Goal: Task Accomplishment & Management: Complete application form

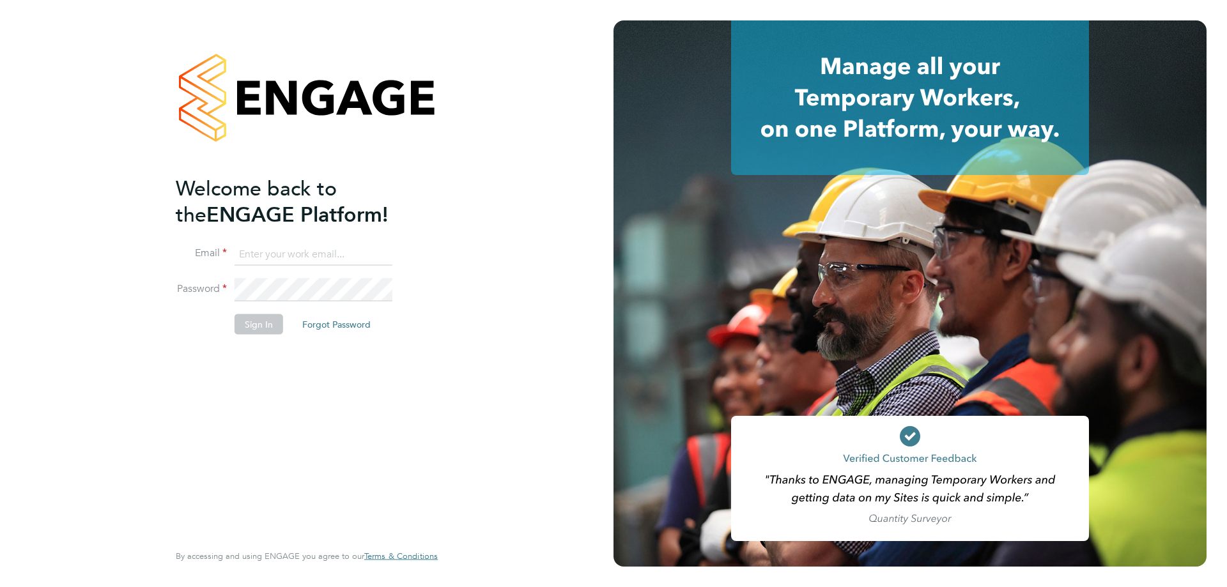
type input "[DOMAIN_NAME][EMAIL_ADDRESS][DOMAIN_NAME]"
click at [236, 323] on button "Sign In" at bounding box center [258, 324] width 49 height 20
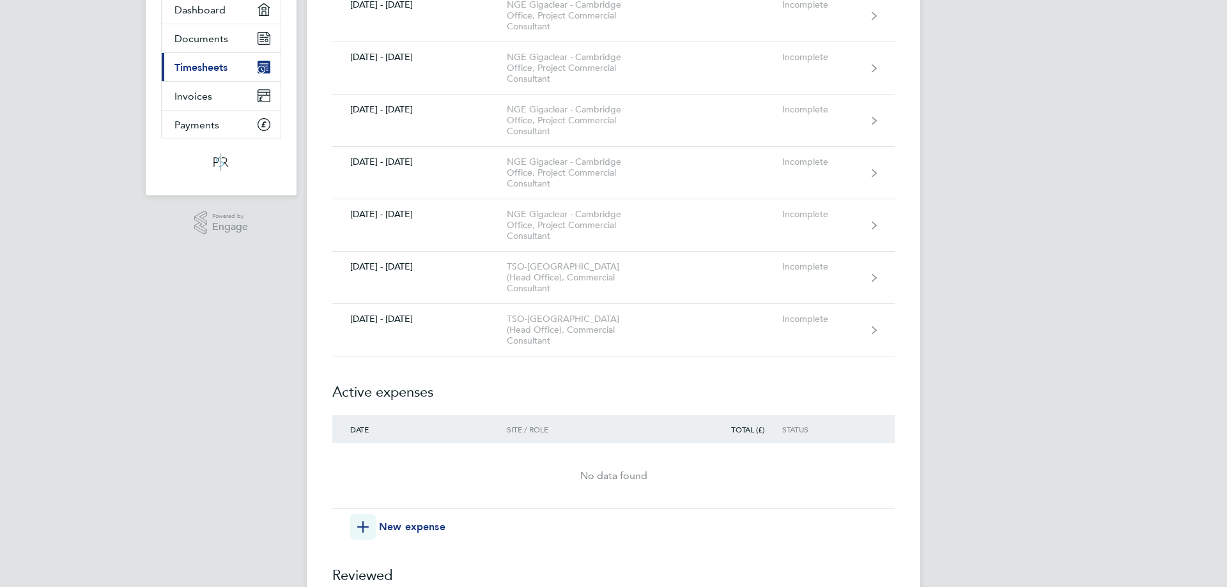
scroll to position [192, 0]
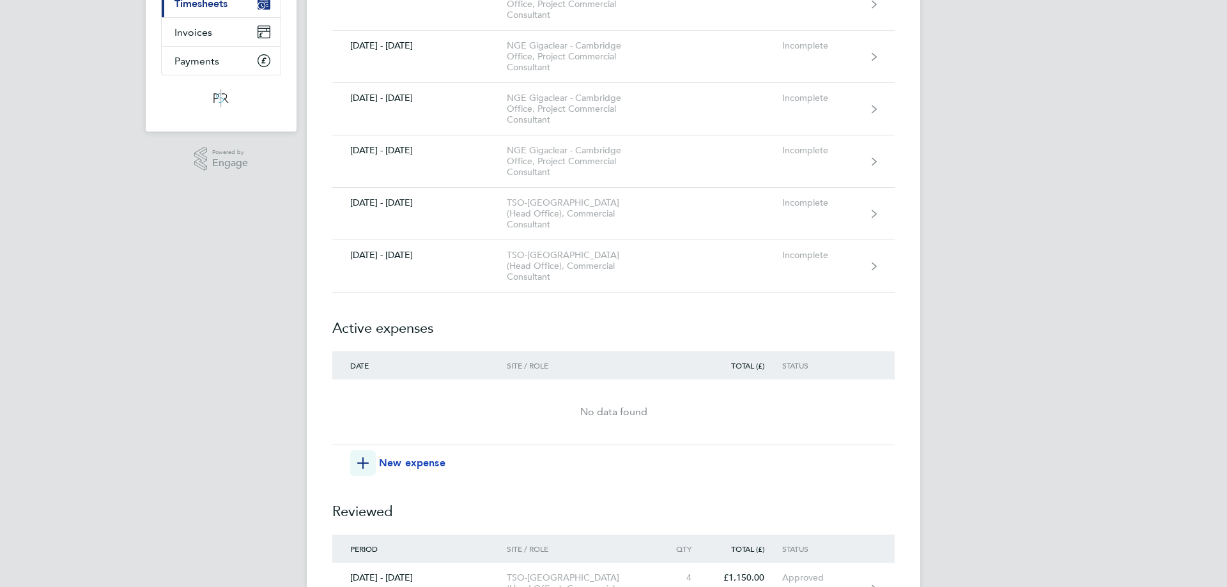
click at [425, 455] on span "New expense" at bounding box center [412, 462] width 66 height 15
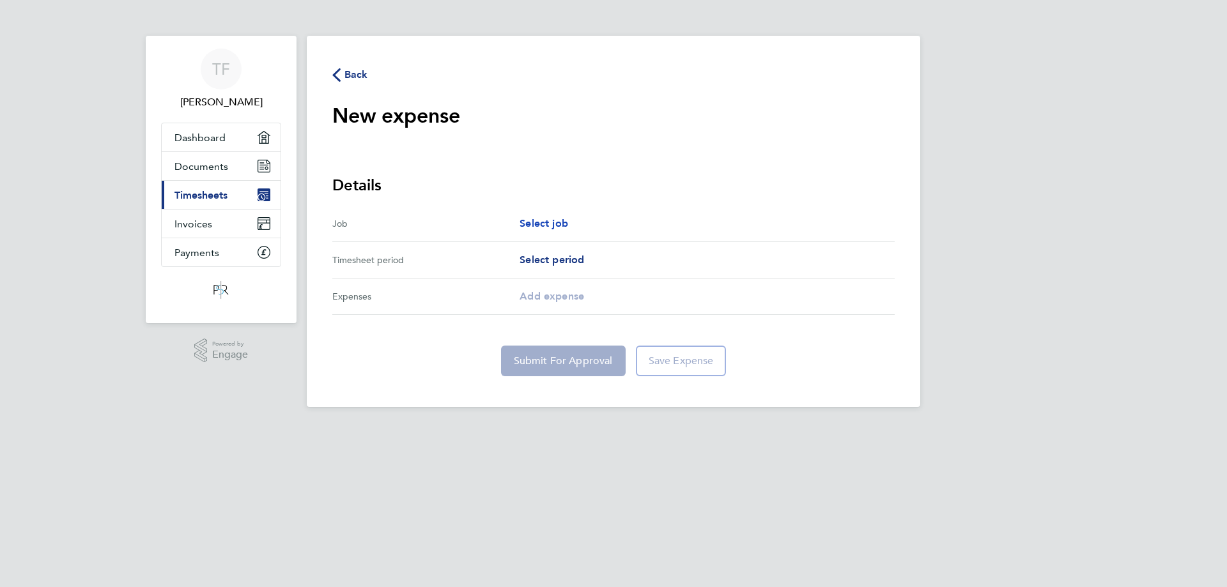
click at [530, 219] on span "Select job" at bounding box center [543, 223] width 49 height 12
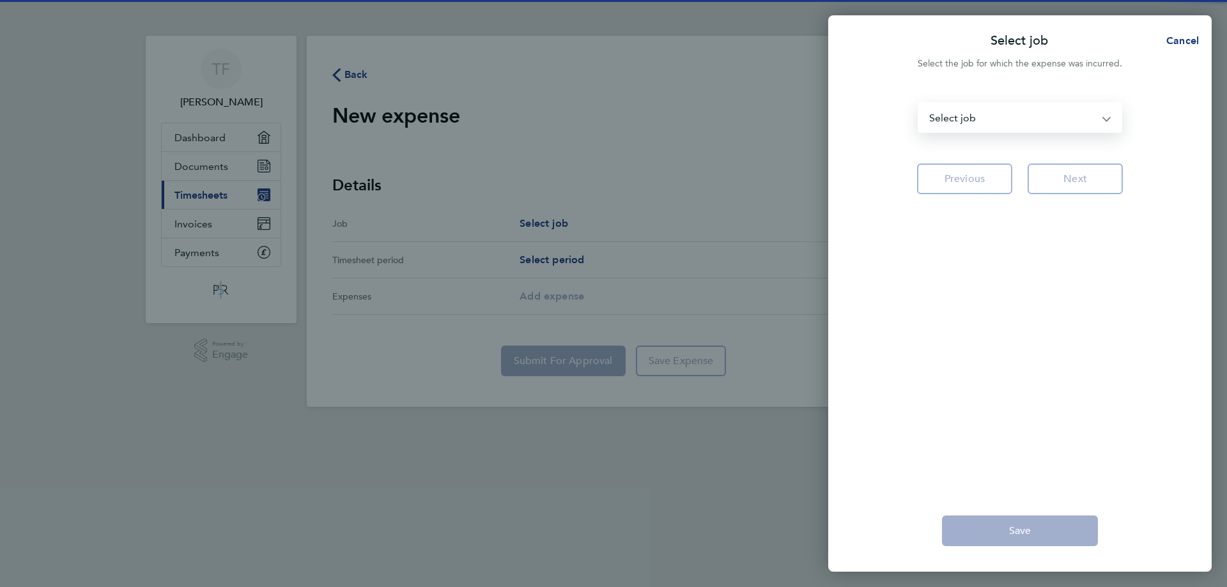
click at [990, 112] on select "NGE Gigaclear - Cambridge Office - Project Commercial Consultant TSO-[GEOGRAPHI…" at bounding box center [1012, 117] width 187 height 28
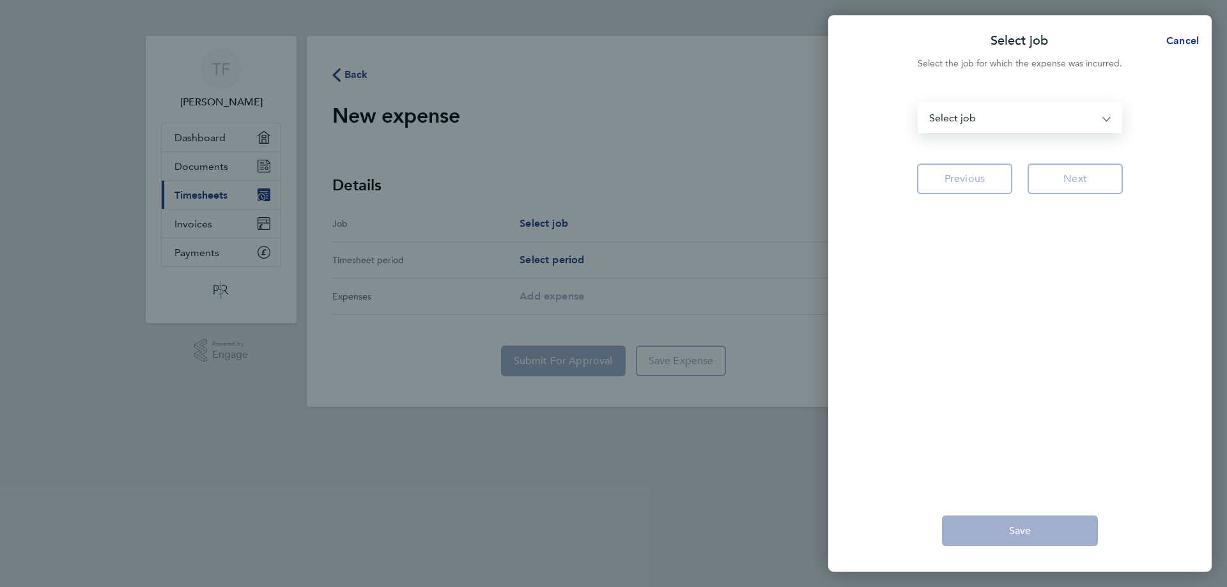
select select "283830"
click at [919, 103] on select "NGE Gigaclear - Cambridge Office - Project Commercial Consultant TSO-[GEOGRAPHI…" at bounding box center [1012, 117] width 187 height 28
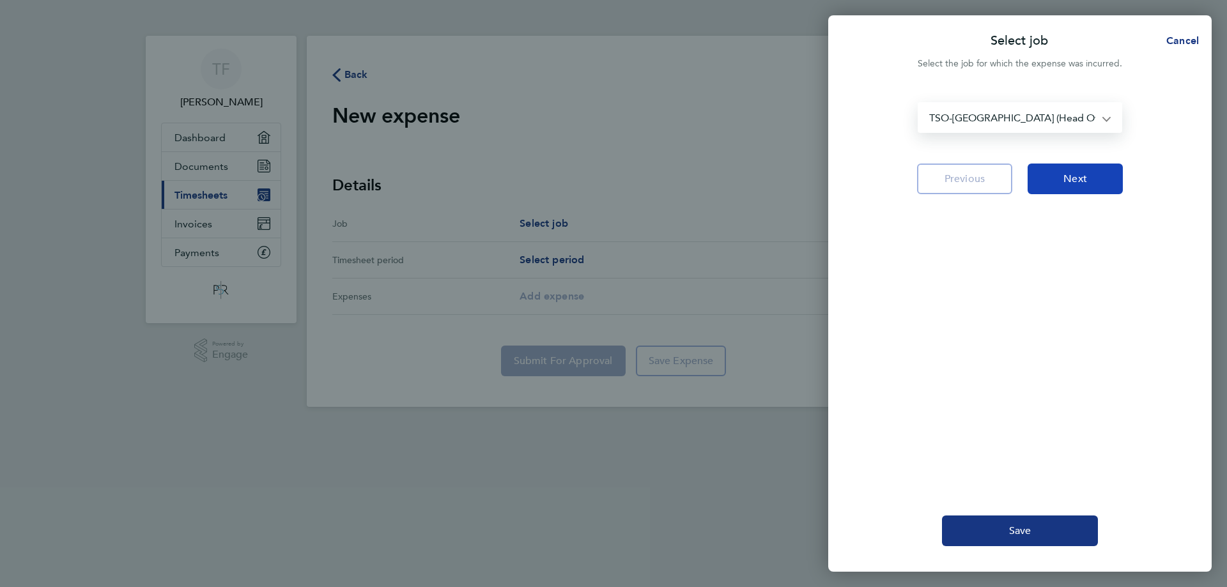
click at [1051, 181] on button "Next" at bounding box center [1074, 179] width 95 height 31
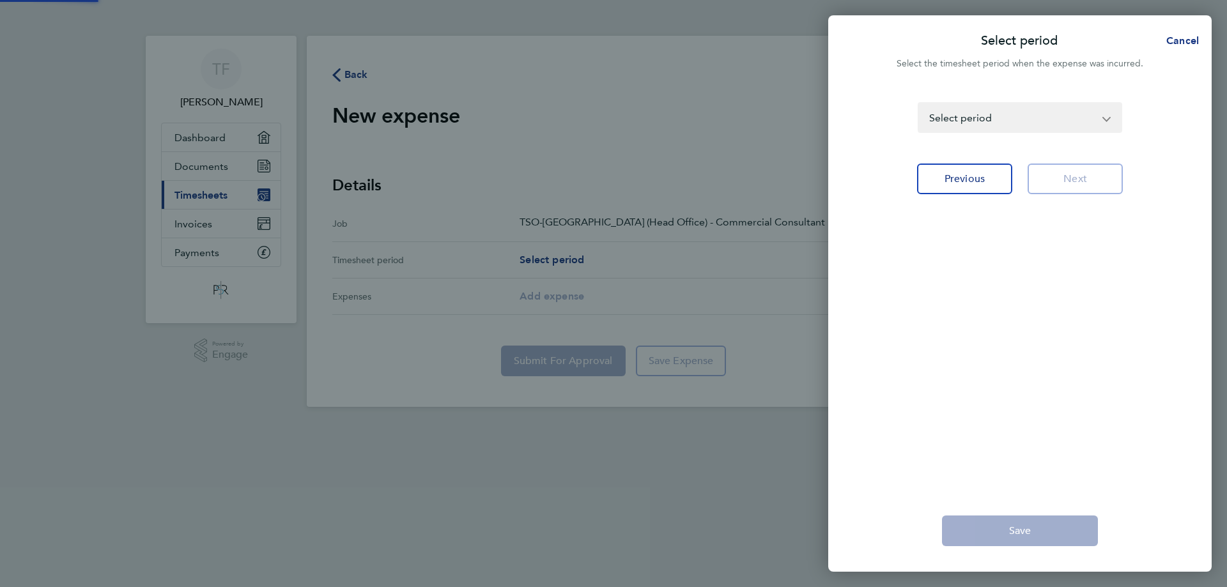
click at [1002, 115] on select "[DATE] - [DATE] [DATE] - [DATE] [DATE] - [DATE] [DATE] - [DATE] [DATE] - [DATE]…" at bounding box center [1012, 117] width 187 height 28
select select "22: Object"
click at [919, 103] on select "[DATE] - [DATE] [DATE] - [DATE] [DATE] - [DATE] [DATE] - [DATE] [DATE] - [DATE]…" at bounding box center [1012, 117] width 187 height 28
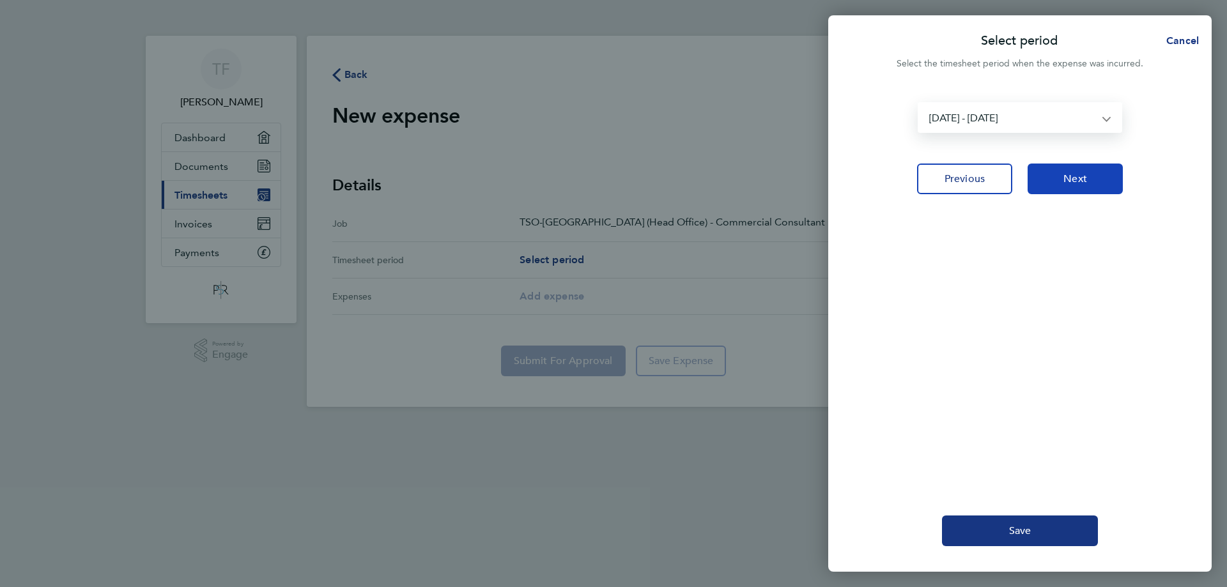
click at [1059, 183] on button "Next" at bounding box center [1074, 179] width 95 height 31
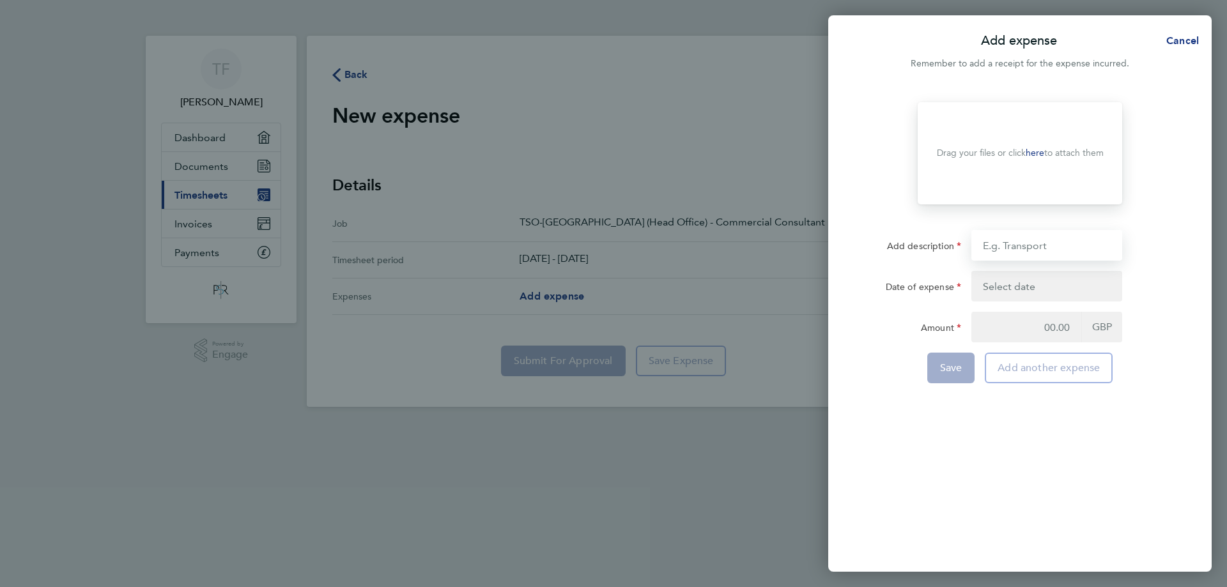
click at [1028, 244] on input "Add description" at bounding box center [1046, 245] width 151 height 31
type input "Mileage"
click at [1032, 292] on button "button" at bounding box center [1046, 286] width 151 height 31
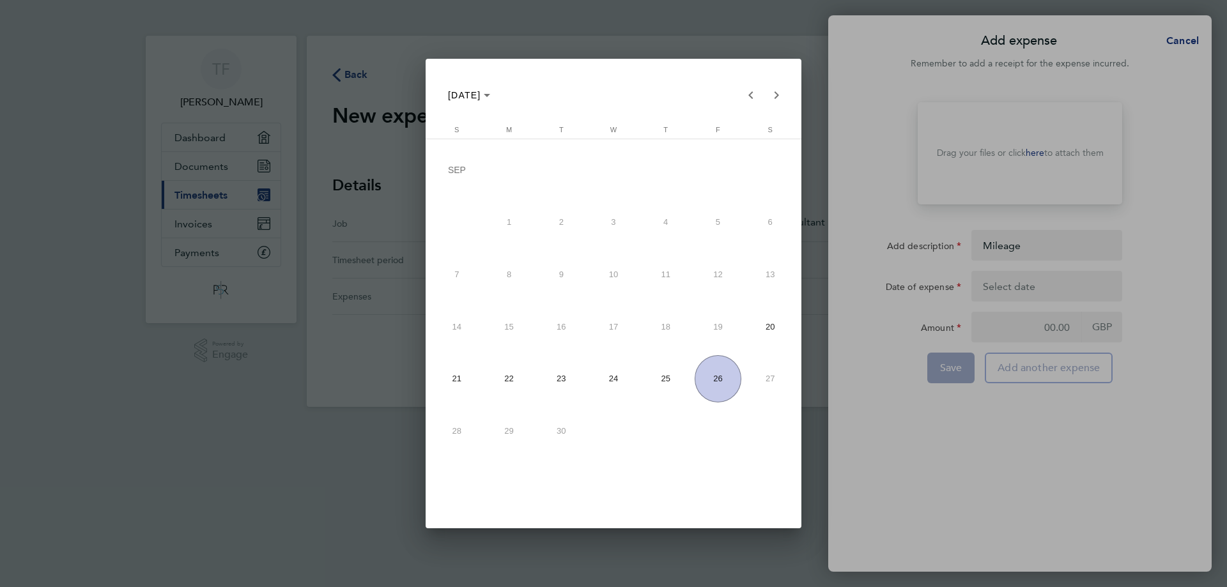
click at [722, 374] on span "26" at bounding box center [717, 378] width 47 height 47
type input "[DATE]"
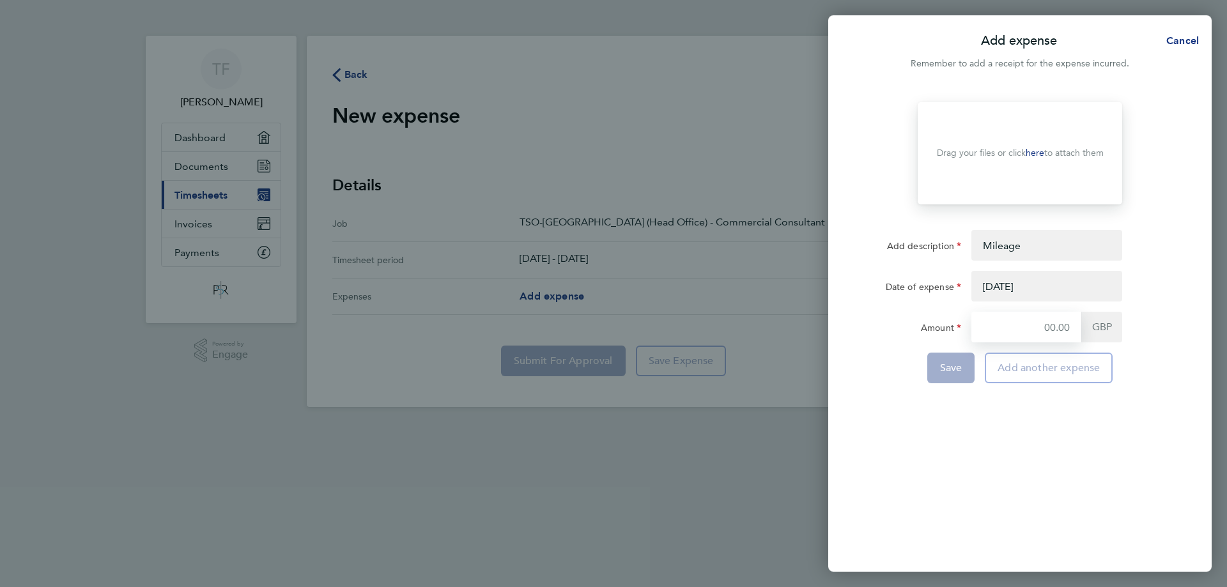
click at [1023, 332] on input "Amount" at bounding box center [1026, 327] width 110 height 31
type input "81"
click at [1028, 437] on div "Drop your files here Supported files: JPG, JPEG, PNG or PDF Drag your files or …" at bounding box center [1019, 329] width 383 height 485
click at [1028, 146] on div "Drag your files or click here to attach them" at bounding box center [1019, 153] width 204 height 102
click at [1016, 285] on button "button" at bounding box center [1046, 286] width 151 height 31
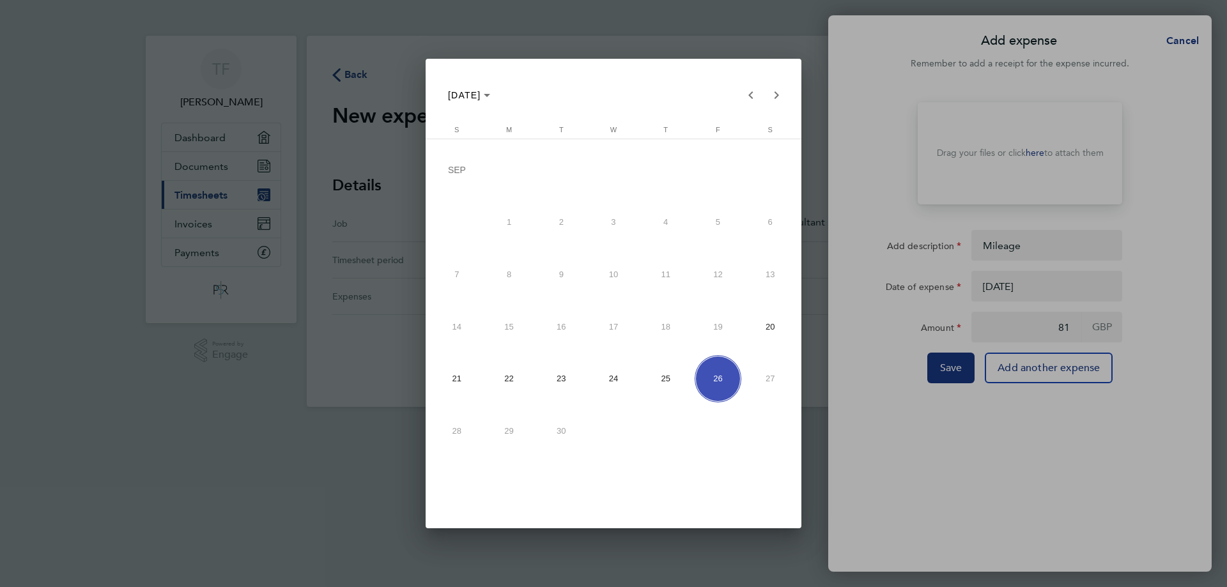
click at [676, 376] on span "25" at bounding box center [665, 378] width 47 height 47
type input "[DATE]"
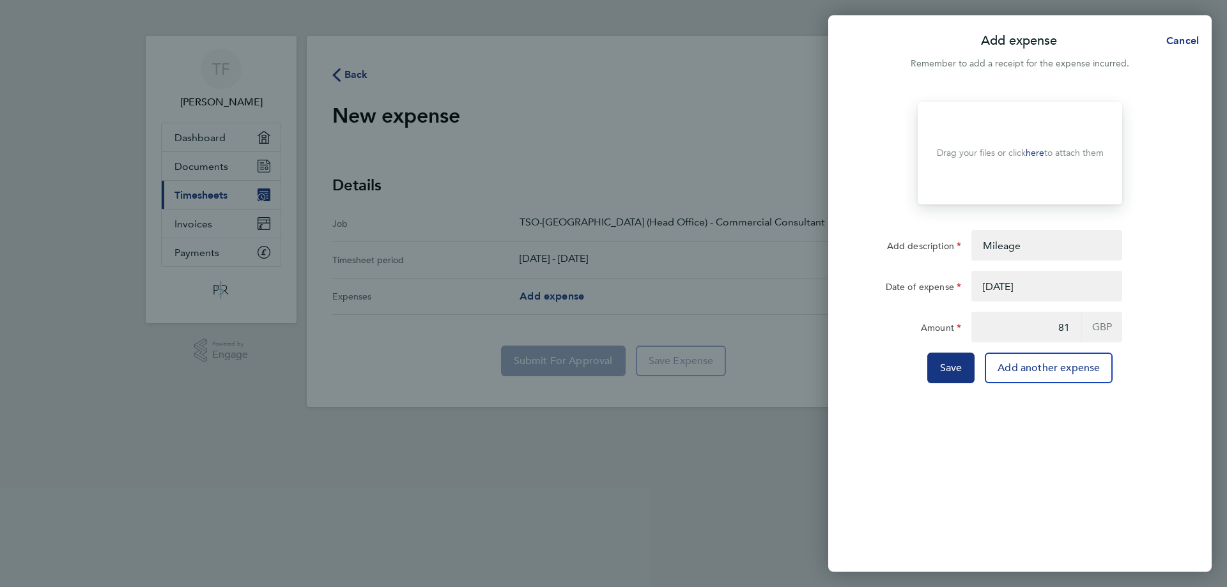
click at [1032, 153] on link "here" at bounding box center [1034, 153] width 19 height 11
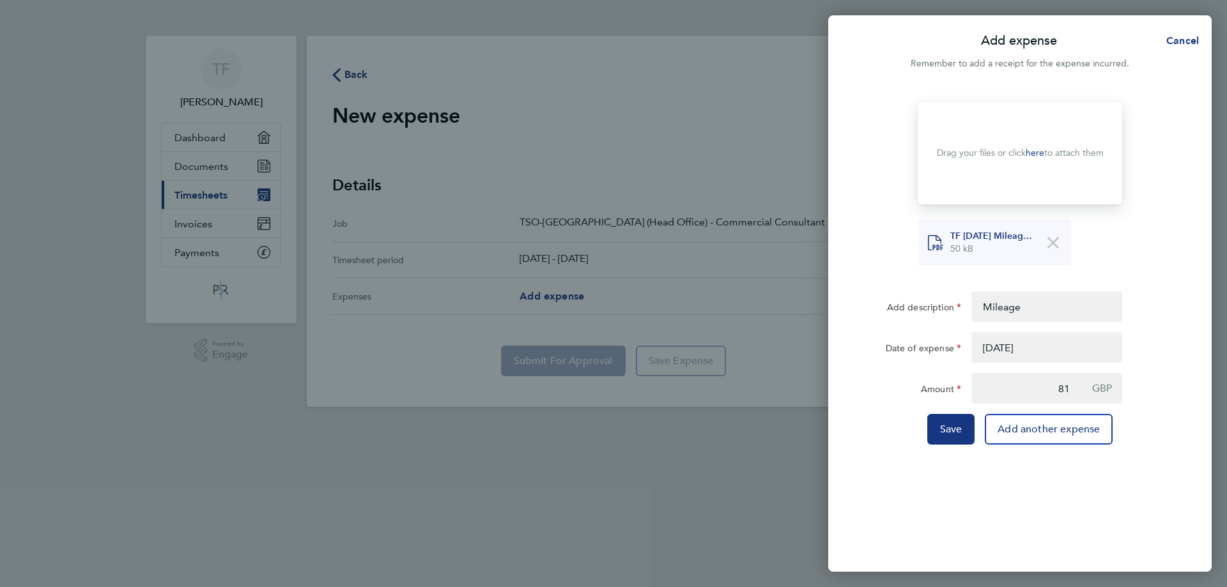
click at [965, 459] on div "Drop your files here Supported files: JPG, JPEG, PNG or PDF Drag your files or …" at bounding box center [1019, 329] width 383 height 485
click at [951, 422] on button "Save" at bounding box center [951, 429] width 48 height 31
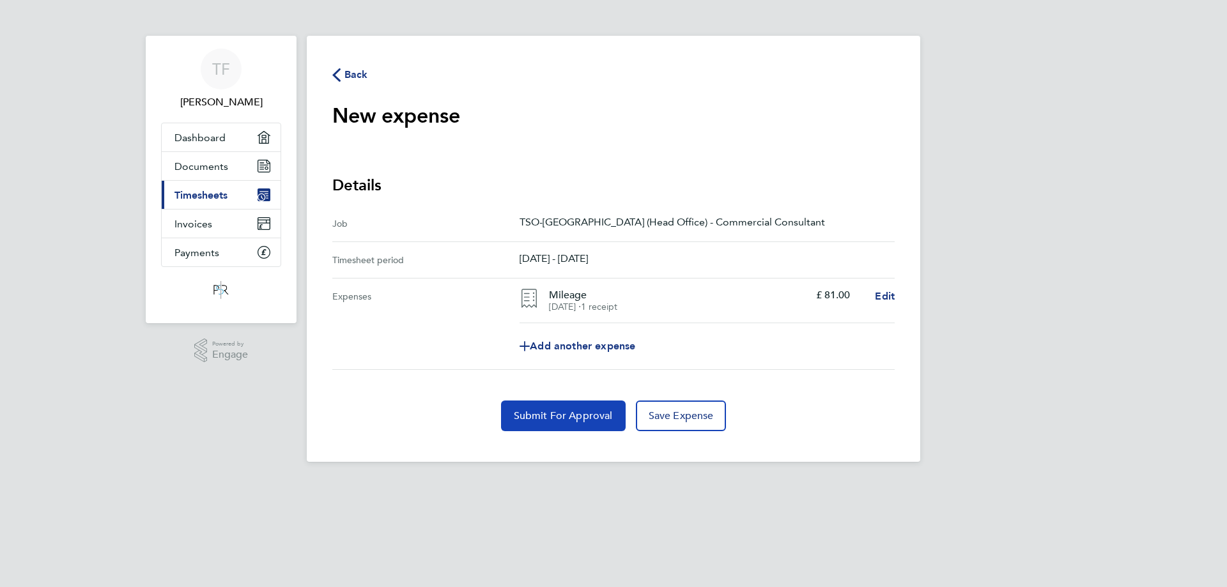
click at [574, 418] on span "Submit For Approval" at bounding box center [563, 415] width 99 height 13
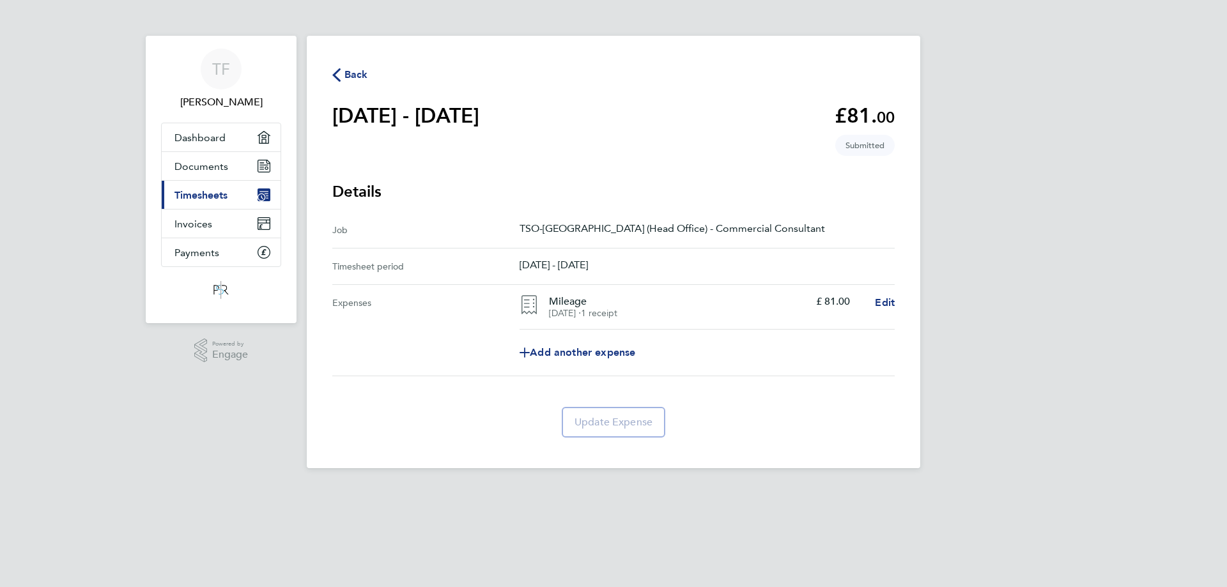
click at [218, 189] on span "Timesheets" at bounding box center [200, 195] width 53 height 12
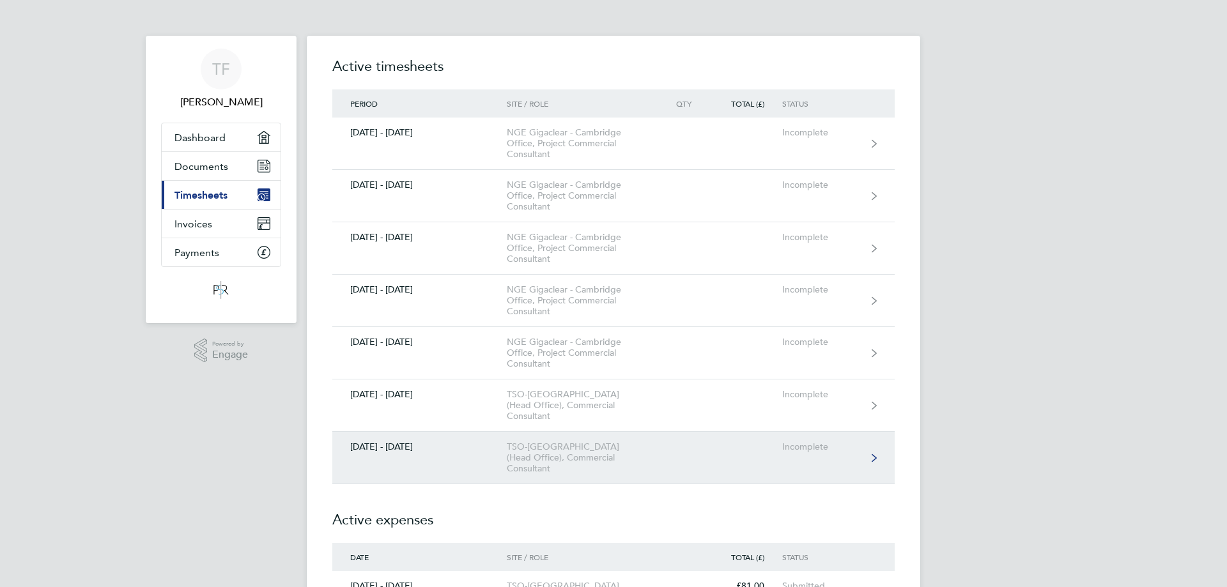
click at [547, 432] on link "[DATE] - [DATE] TSO-[GEOGRAPHIC_DATA] (Head Office), Commercial Consultant Inco…" at bounding box center [613, 458] width 562 height 52
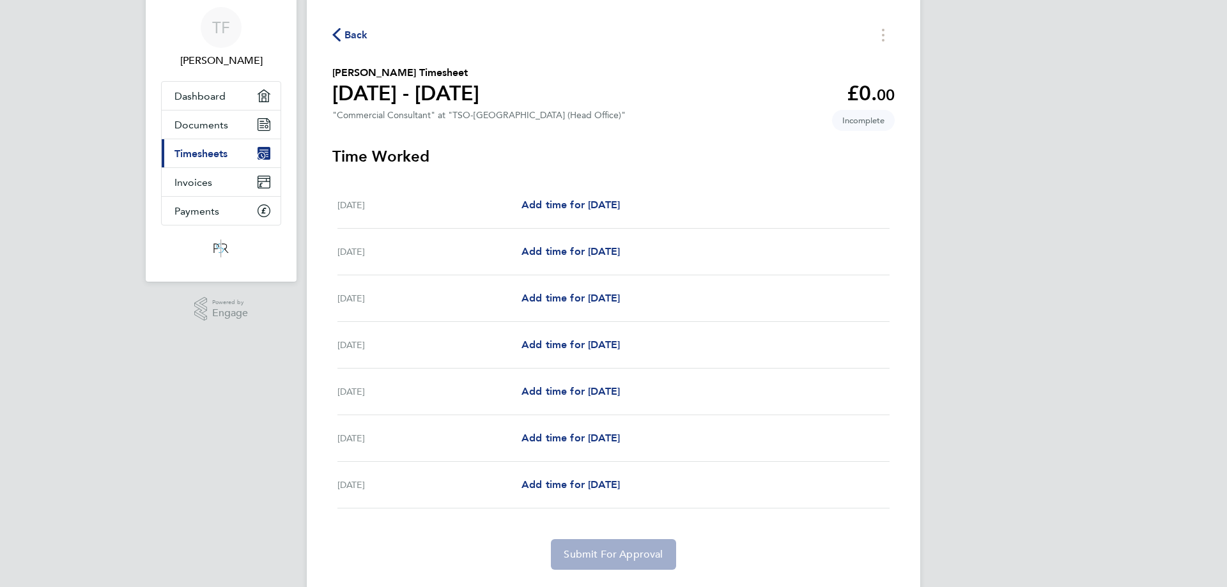
scroll to position [64, 0]
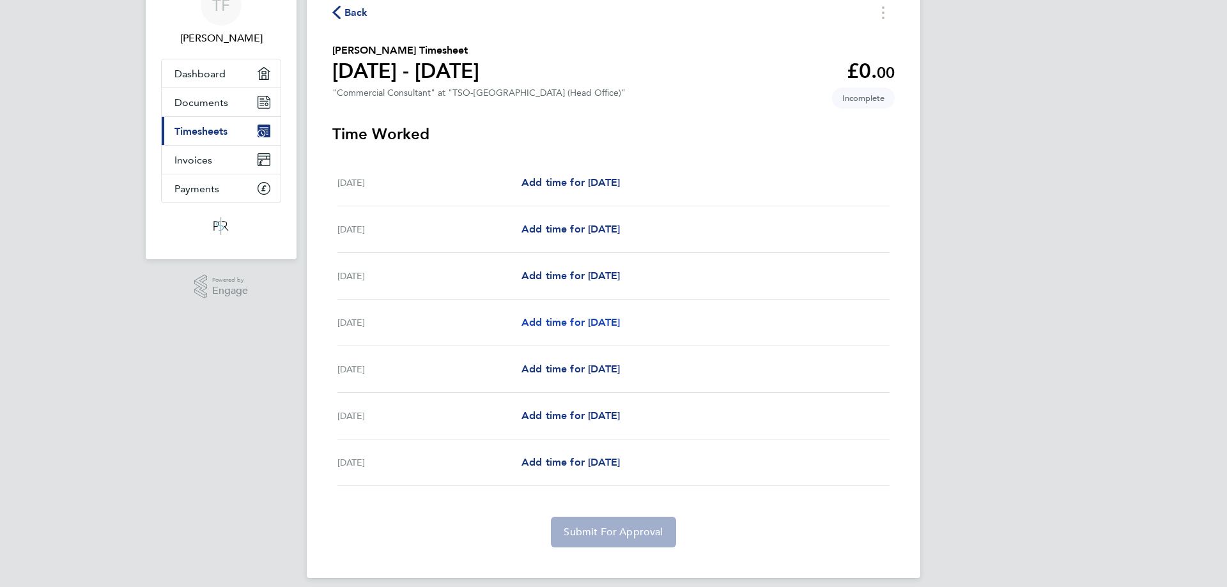
click at [600, 326] on span "Add time for [DATE]" at bounding box center [570, 322] width 98 height 12
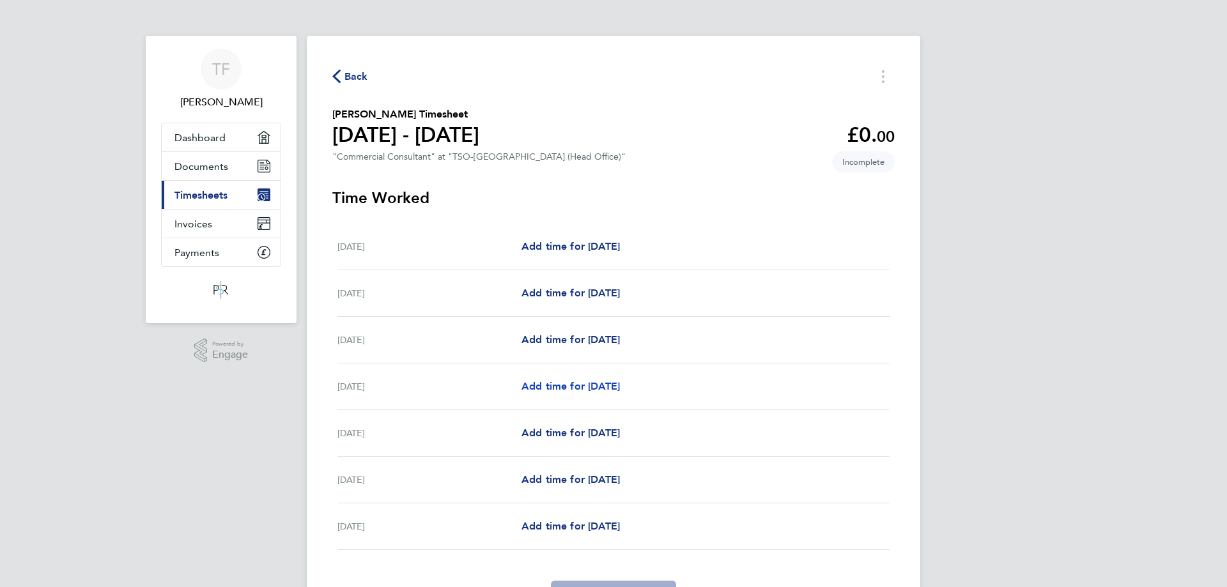
select select "60"
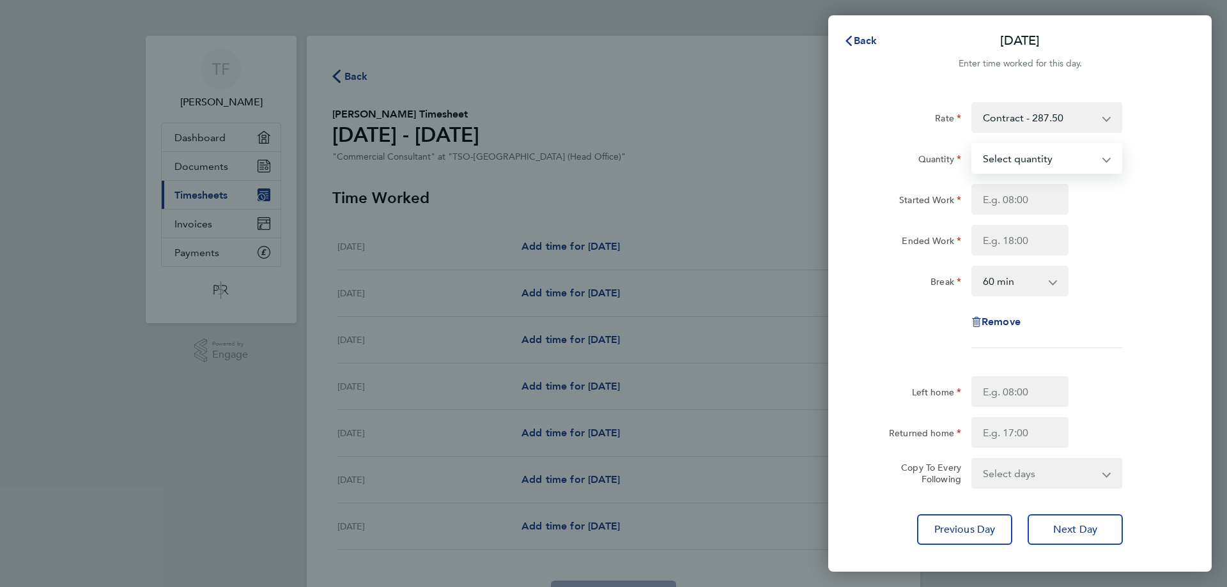
click at [1069, 160] on select "Select quantity 0.5 1" at bounding box center [1038, 158] width 133 height 28
select select "1"
click at [972, 144] on select "Select quantity 0.5 1" at bounding box center [1038, 158] width 133 height 28
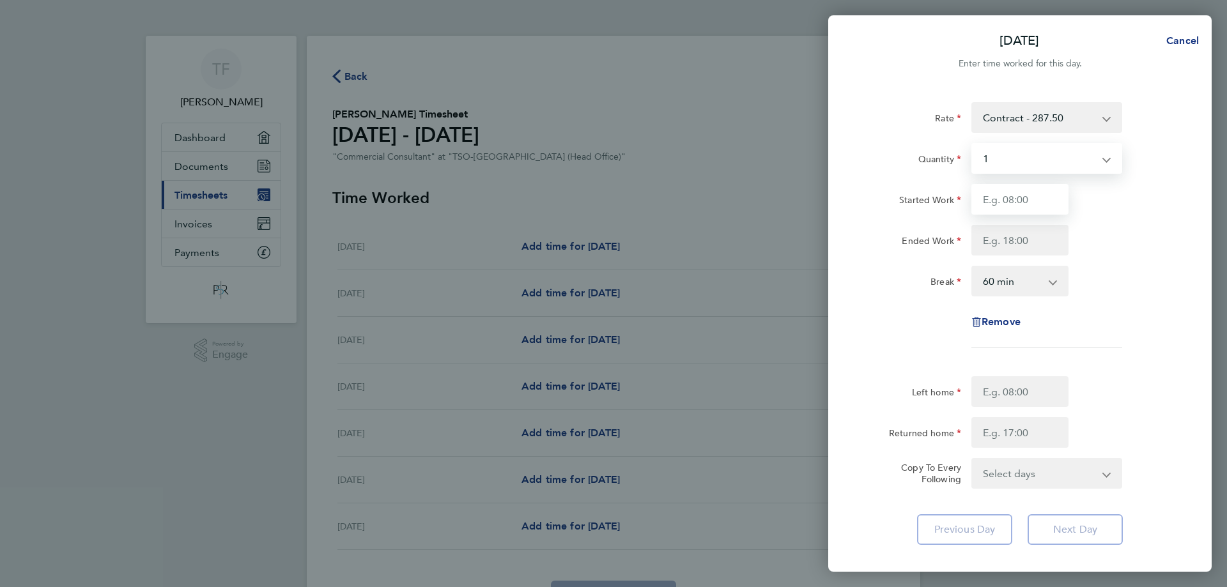
click at [1037, 197] on input "Started Work" at bounding box center [1019, 199] width 97 height 31
type input "07:00"
click at [1026, 241] on input "Ended Work" at bounding box center [1019, 240] width 97 height 31
type input "16:00"
click at [1126, 279] on div "Break 0 min 15 min 30 min 45 min 60 min 75 min 90 min" at bounding box center [1020, 281] width 322 height 31
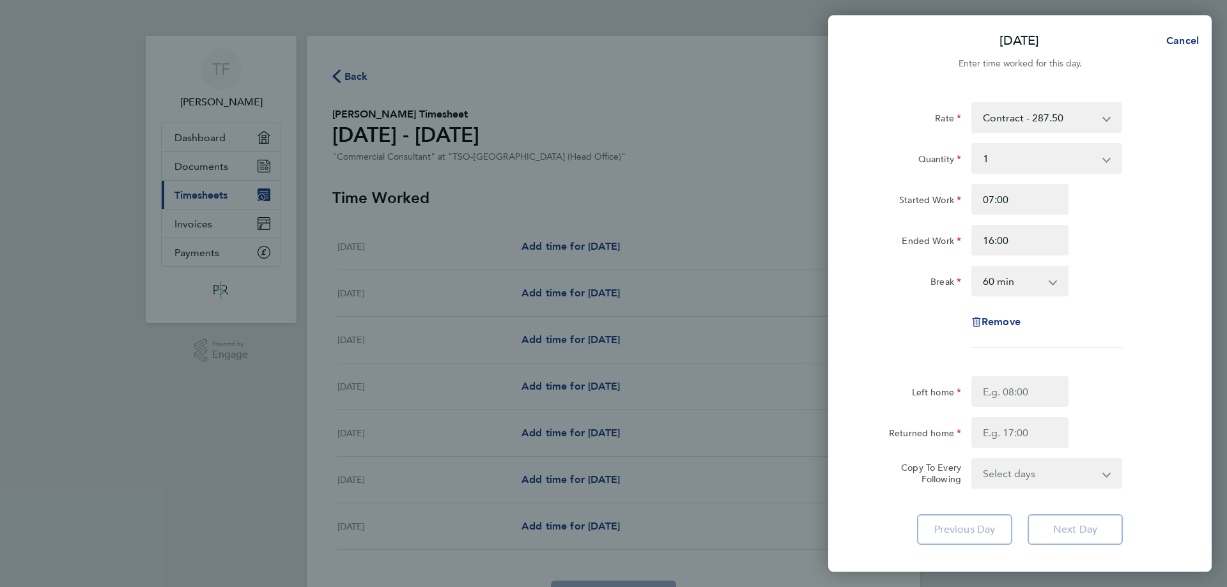
click at [1057, 288] on app-icon-cross-button at bounding box center [1058, 281] width 15 height 28
click at [1046, 279] on select "0 min 15 min 30 min 45 min 60 min 75 min 90 min" at bounding box center [1011, 281] width 79 height 28
select select "30"
click at [972, 267] on select "0 min 15 min 30 min 45 min 60 min 75 min 90 min" at bounding box center [1011, 281] width 79 height 28
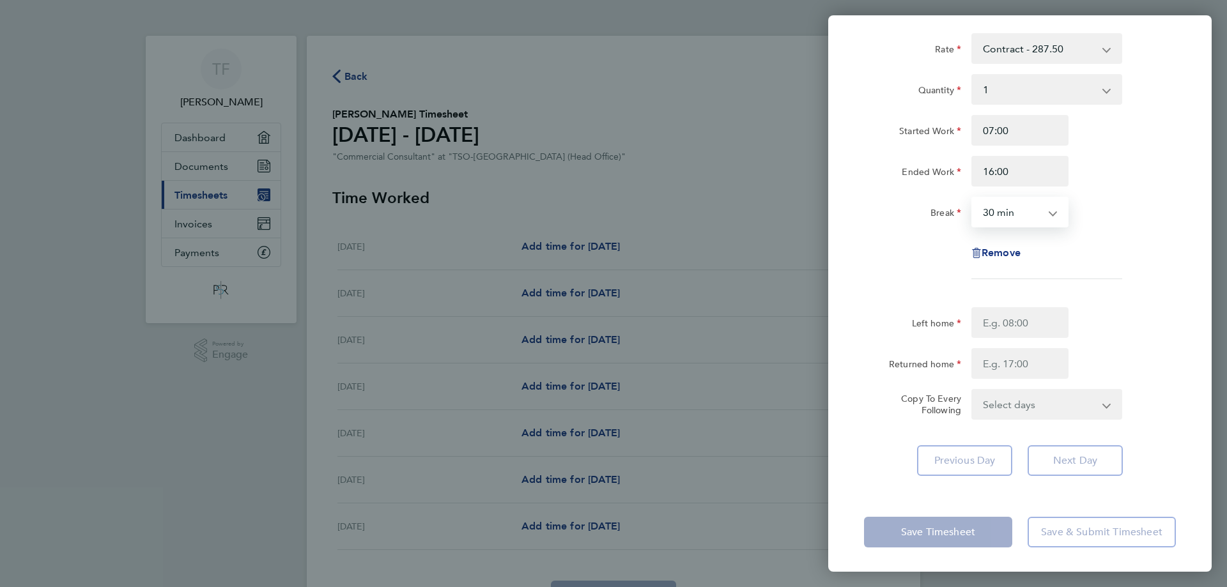
scroll to position [70, 0]
click at [1032, 320] on input "Left home" at bounding box center [1019, 321] width 97 height 31
type input "06:00"
click at [1089, 351] on div "Returned home" at bounding box center [1020, 362] width 322 height 31
click at [1044, 366] on input "Returned home" at bounding box center [1019, 362] width 97 height 31
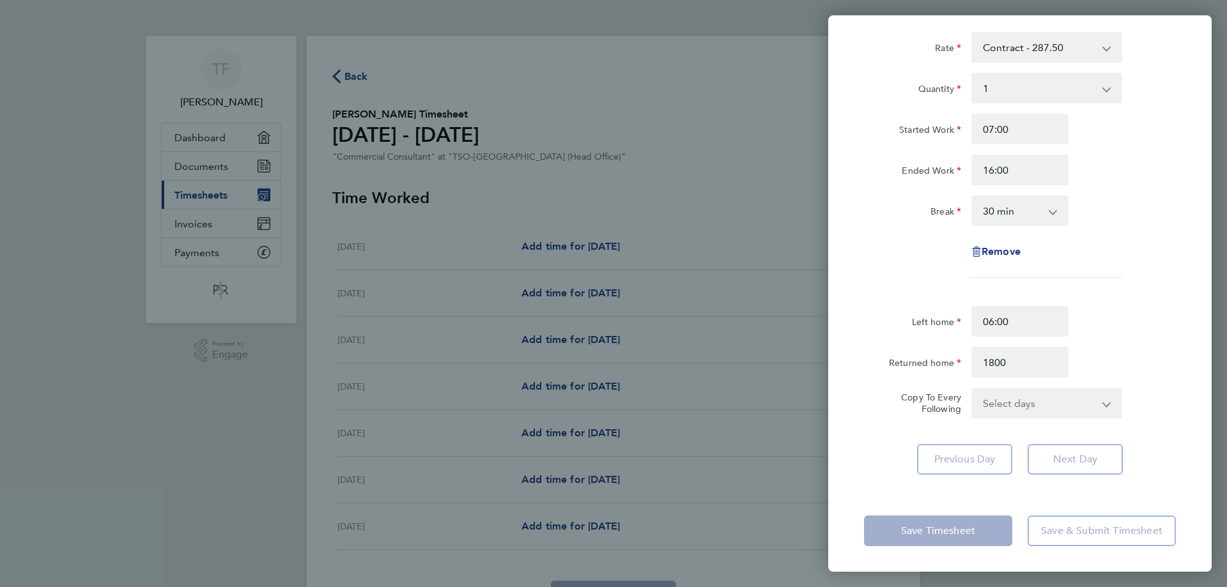
type input "18:00"
click at [1131, 352] on div "Returned home 18:00" at bounding box center [1020, 362] width 322 height 31
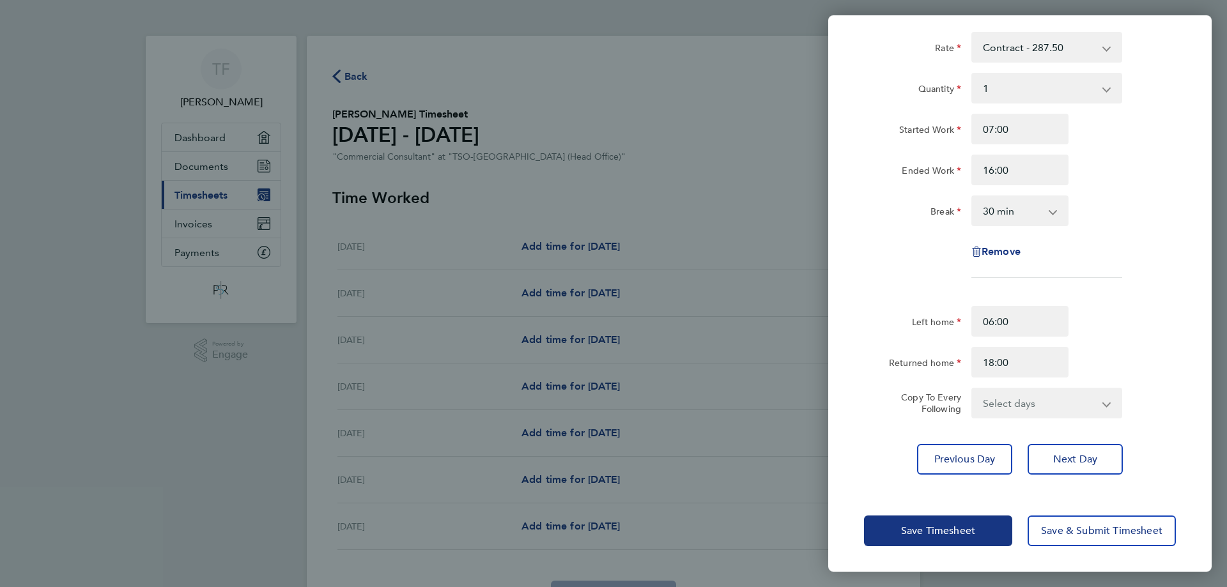
click at [1078, 408] on select "Select days Day [DATE] [DATE] [DATE]" at bounding box center [1039, 403] width 134 height 28
click at [1117, 353] on div "Returned home 18:00" at bounding box center [1020, 362] width 322 height 31
click at [1061, 404] on select "Select days Day [DATE] [DATE] [DATE]" at bounding box center [1039, 403] width 134 height 28
click at [1112, 355] on div "Returned home 18:00" at bounding box center [1020, 362] width 322 height 31
click at [1066, 449] on button "Next Day" at bounding box center [1074, 459] width 95 height 31
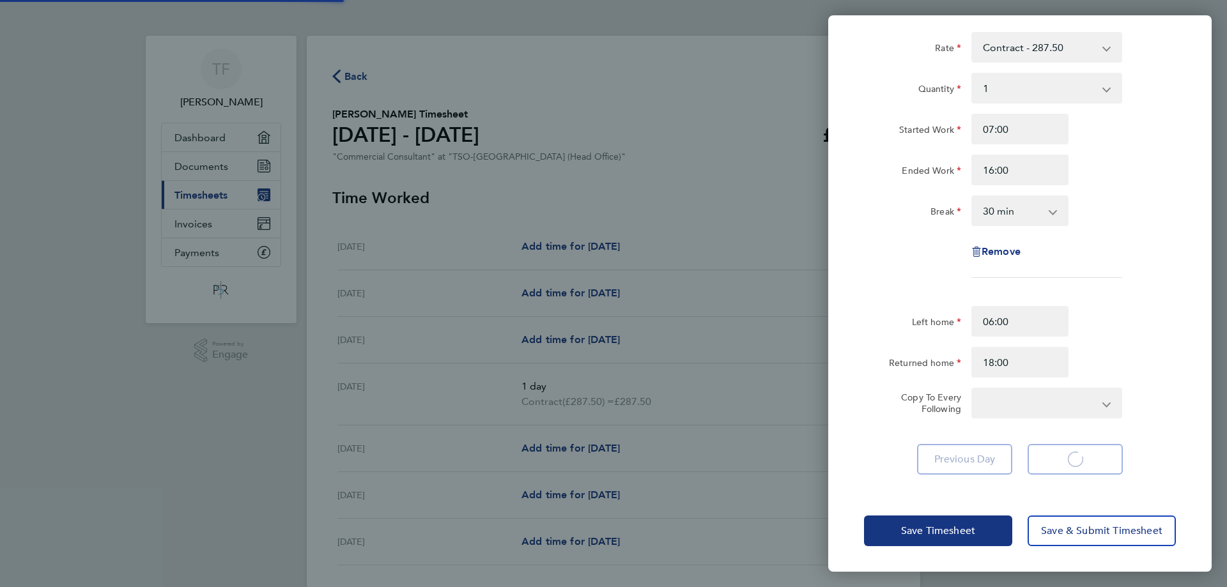
select select "60"
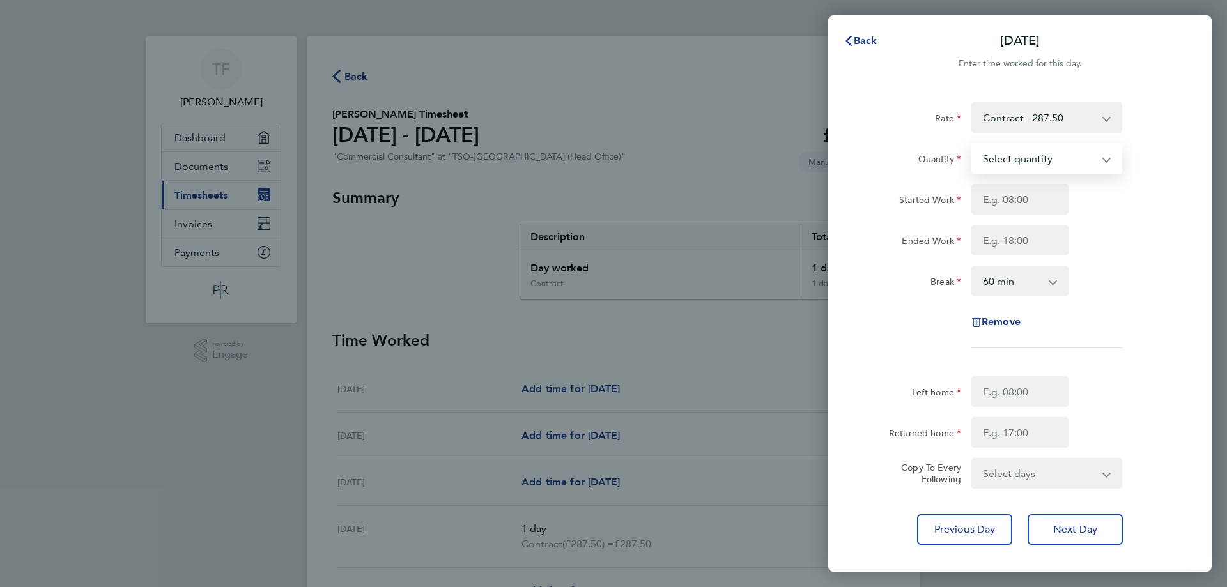
click at [1056, 171] on select "Select quantity 0.5 1" at bounding box center [1038, 158] width 133 height 28
select select "1"
click at [972, 144] on select "Select quantity 0.5 1" at bounding box center [1038, 158] width 133 height 28
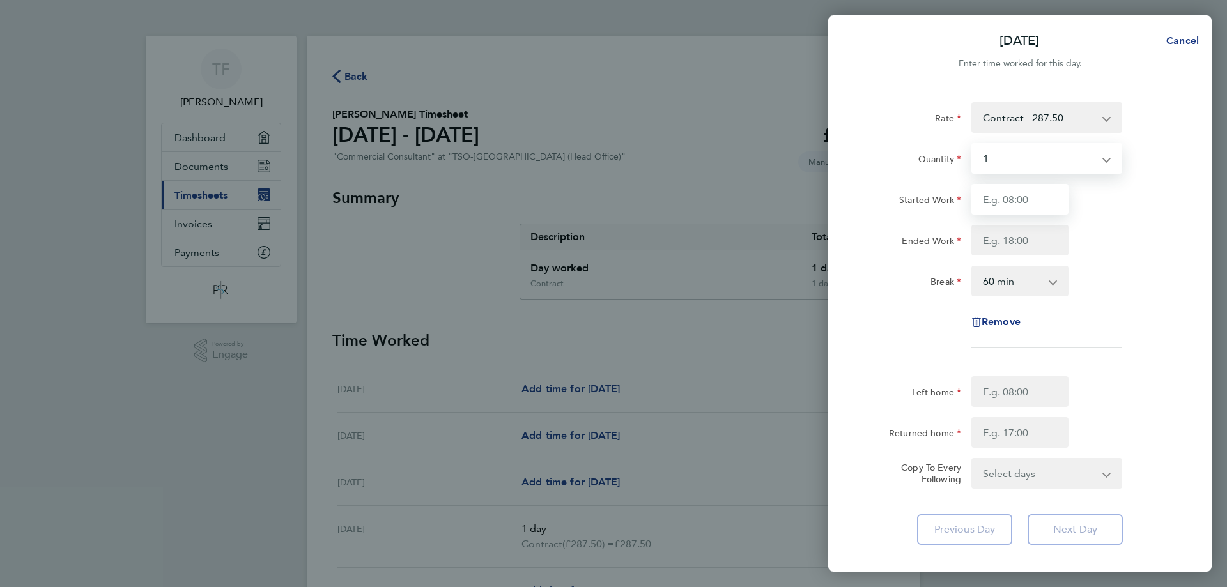
click at [1026, 207] on input "Started Work" at bounding box center [1019, 199] width 97 height 31
type input "08:00"
click at [1015, 241] on input "Ended Work" at bounding box center [1019, 240] width 97 height 31
type input "17:00"
drag, startPoint x: 1019, startPoint y: 277, endPoint x: 1022, endPoint y: 285, distance: 8.3
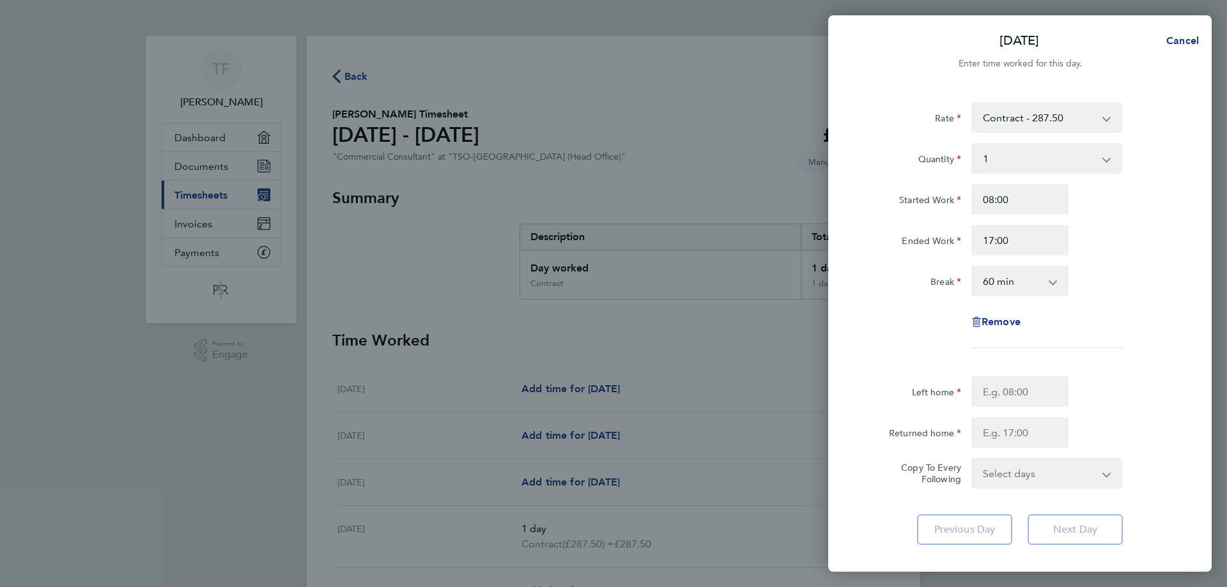
click at [1019, 277] on select "0 min 15 min 30 min 45 min 60 min 75 min 90 min" at bounding box center [1011, 281] width 79 height 28
select select "30"
click at [972, 267] on select "0 min 15 min 30 min 45 min 60 min 75 min 90 min" at bounding box center [1011, 281] width 79 height 28
click at [1039, 389] on input "Left home" at bounding box center [1019, 391] width 97 height 31
type input "07:59"
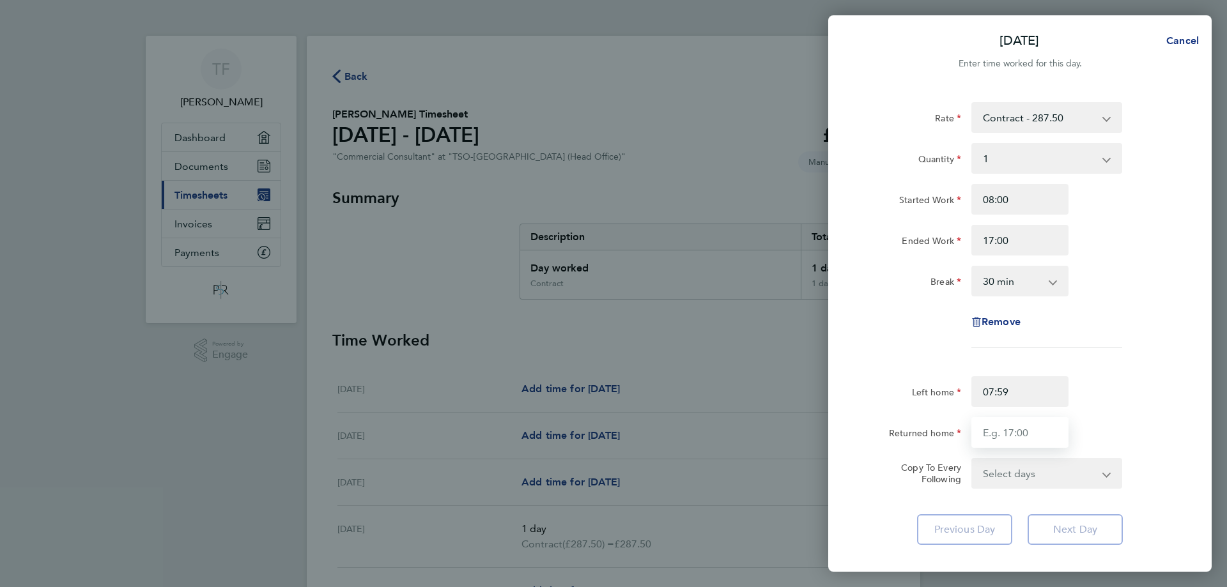
click at [1024, 431] on input "Returned home" at bounding box center [1019, 432] width 97 height 31
type input "17:01"
click at [1037, 480] on select "Select days Day [DATE] [DATE]" at bounding box center [1039, 473] width 134 height 28
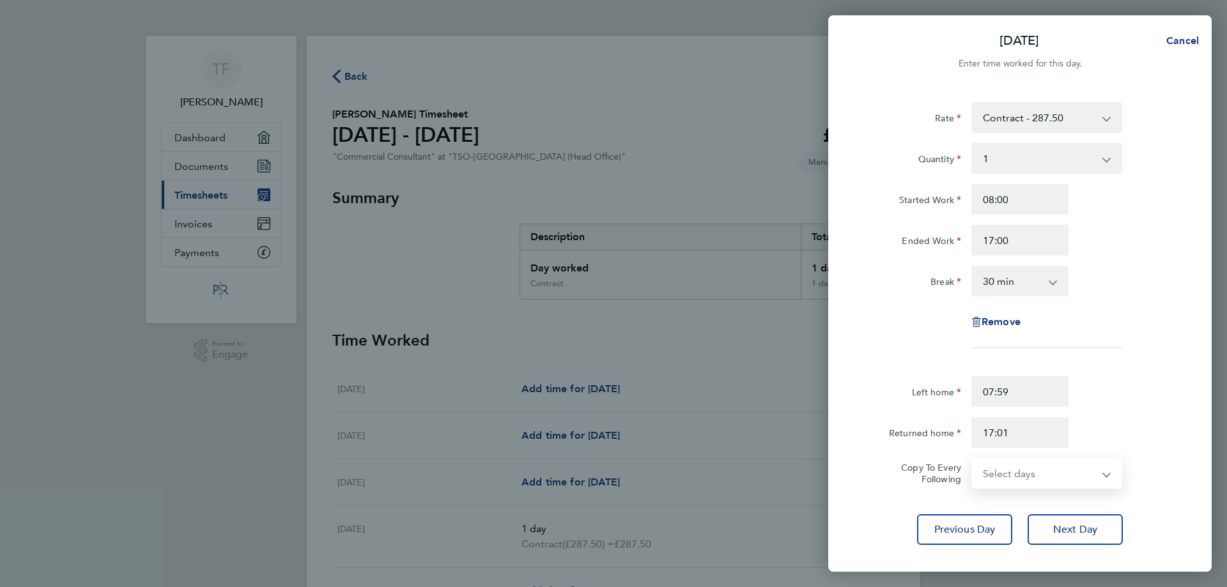
select select "FRI"
click at [972, 459] on select "Select days Day [DATE] [DATE]" at bounding box center [1039, 473] width 134 height 28
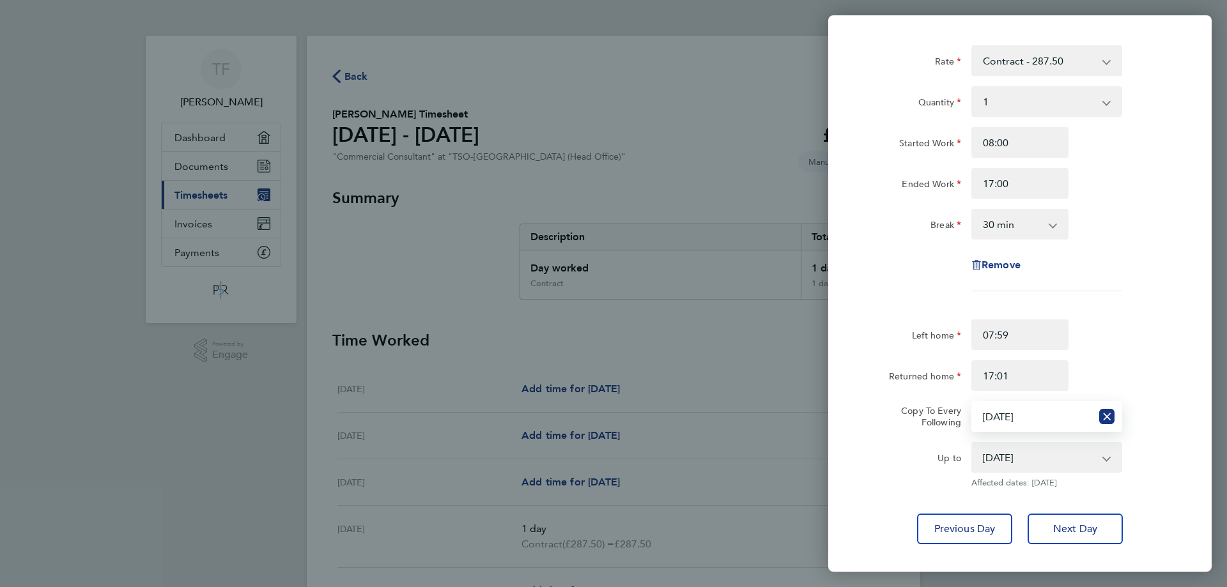
scroll to position [126, 0]
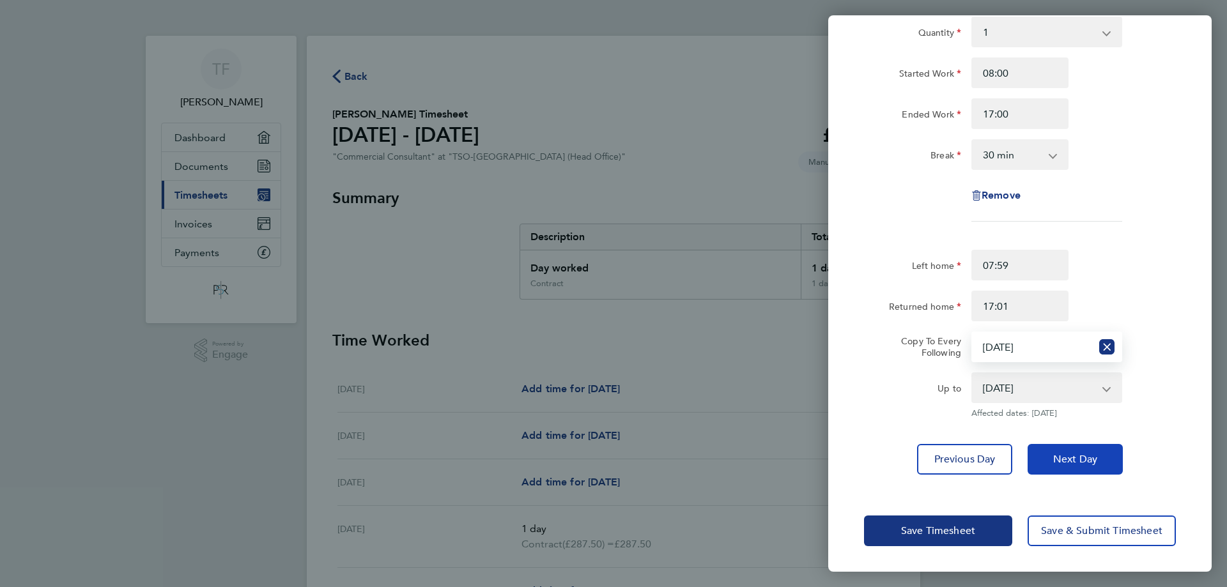
click at [1055, 467] on button "Next Day" at bounding box center [1074, 459] width 95 height 31
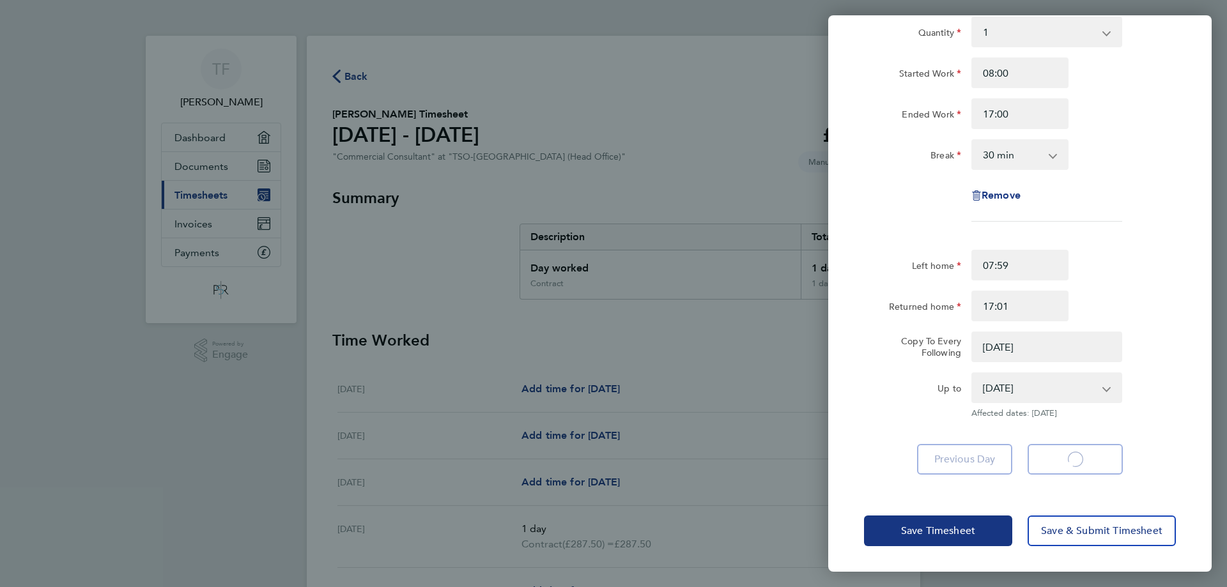
select select "0: null"
select select "60"
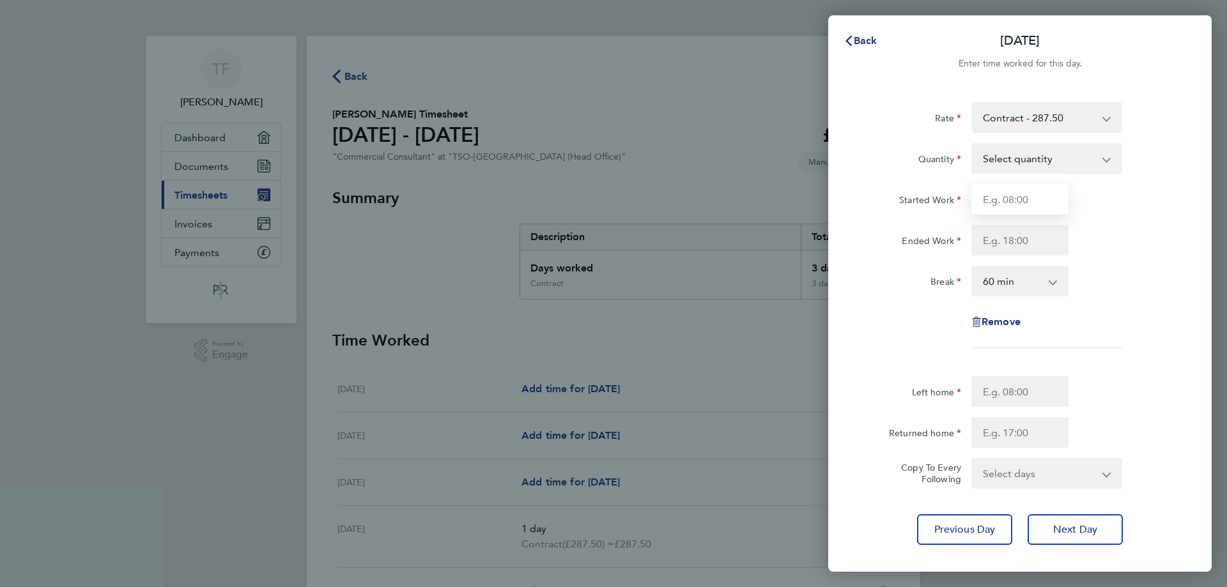
click at [1028, 202] on input "Started Work" at bounding box center [1019, 199] width 97 height 31
type input "07:00"
click at [1011, 253] on input "Ended Work" at bounding box center [1019, 240] width 97 height 31
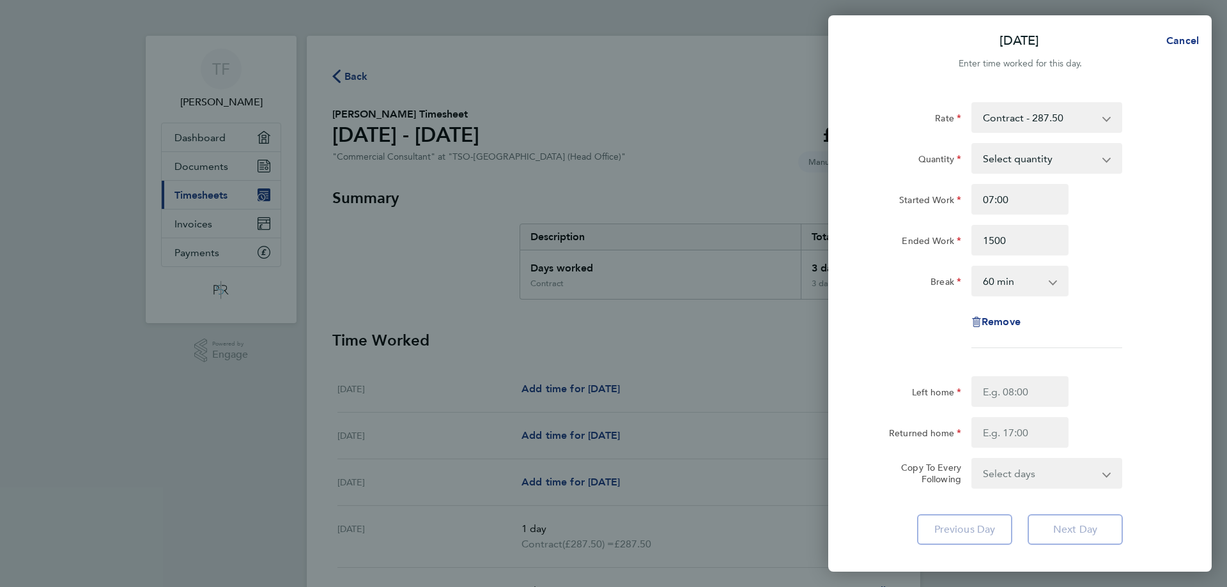
type input "15:00"
click at [1024, 270] on select "0 min 15 min 30 min 45 min 60 min 75 min 90 min" at bounding box center [1011, 281] width 79 height 28
select select "30"
click at [972, 267] on select "0 min 15 min 30 min 45 min 60 min 75 min 90 min" at bounding box center [1011, 281] width 79 height 28
click at [1036, 404] on input "Left home" at bounding box center [1019, 391] width 97 height 31
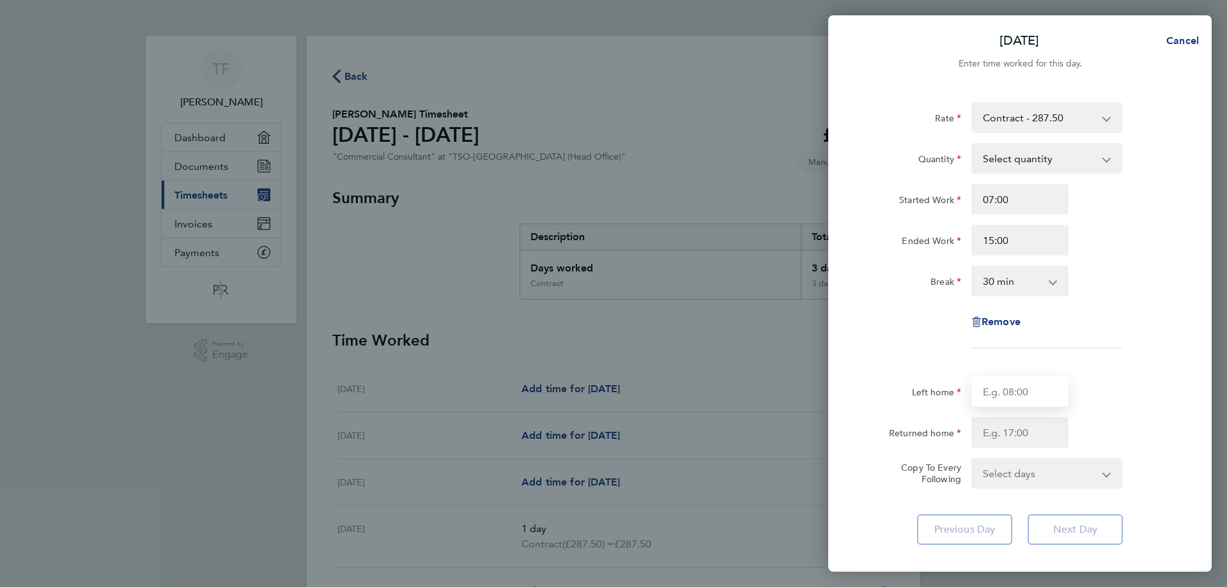
type input "06:00"
click at [1014, 430] on input "Returned home" at bounding box center [1019, 432] width 97 height 31
click at [1101, 434] on div "Returned home 1700" at bounding box center [1020, 432] width 322 height 31
click at [1102, 434] on div "Returned home 1700" at bounding box center [1020, 432] width 322 height 31
click at [1011, 434] on input "1700" at bounding box center [1019, 432] width 97 height 31
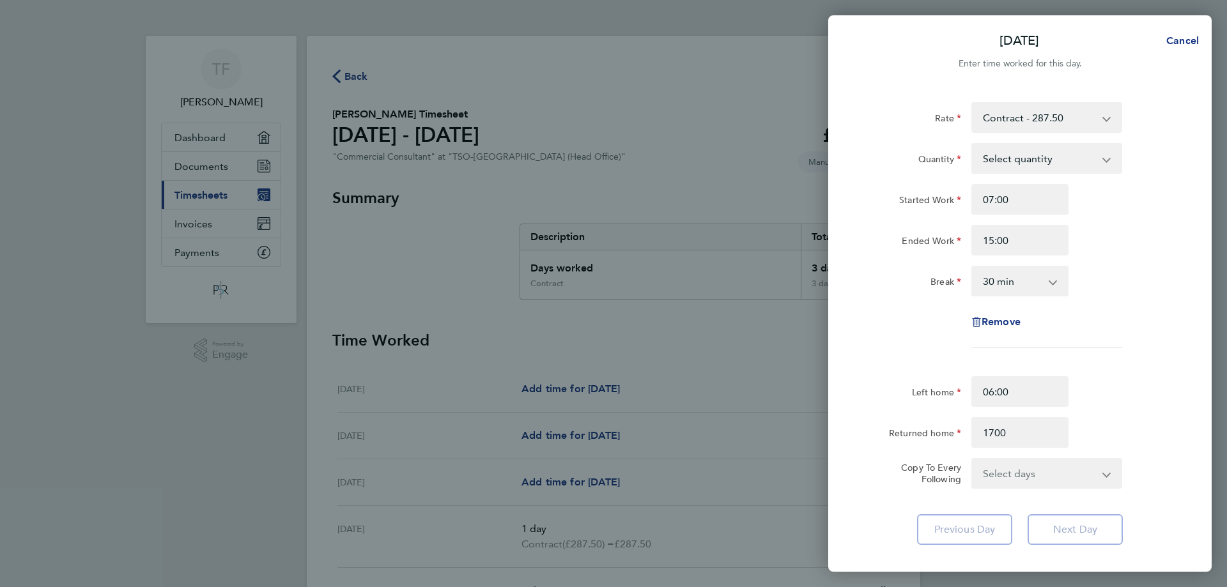
click at [1145, 436] on div "Returned home 1700" at bounding box center [1020, 432] width 322 height 31
click at [995, 433] on input "1700" at bounding box center [1019, 432] width 97 height 31
type input "17:00"
click at [1095, 381] on div "Left home 06:00" at bounding box center [1020, 391] width 322 height 31
click at [1053, 388] on input "06:00" at bounding box center [1019, 391] width 97 height 31
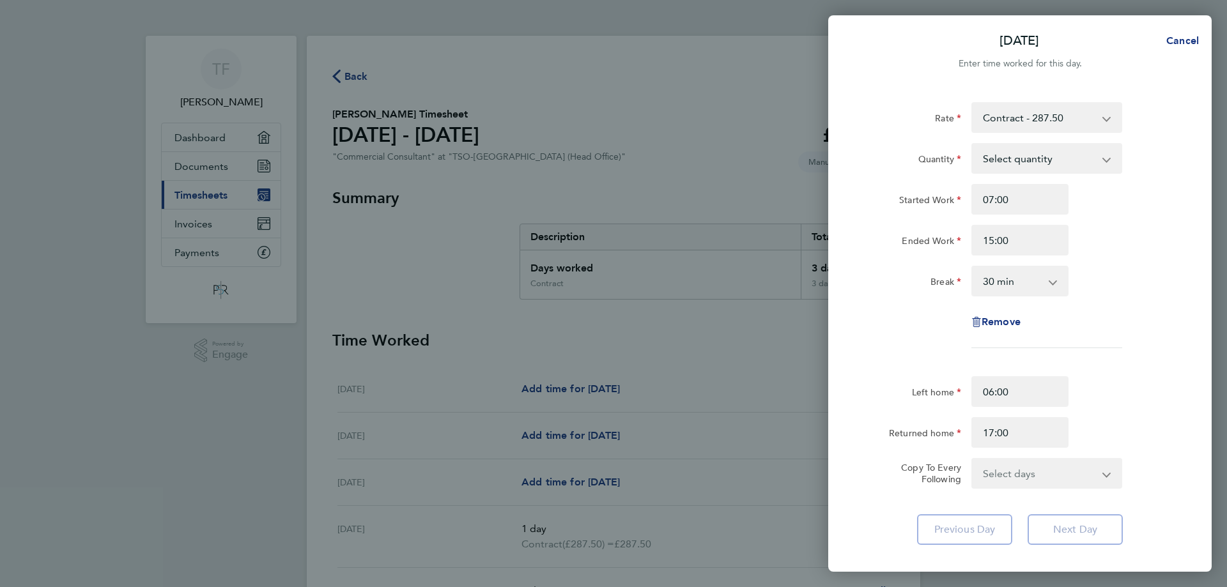
click at [1103, 391] on div "Left home 06:00" at bounding box center [1020, 391] width 322 height 31
click at [1024, 488] on div "Select days [DATE]" at bounding box center [1046, 473] width 151 height 31
click at [1027, 482] on select "Select days [DATE]" at bounding box center [1039, 473] width 134 height 28
click at [1106, 442] on div "Returned home 17:00" at bounding box center [1020, 432] width 322 height 31
click at [1031, 427] on input "17:00" at bounding box center [1019, 432] width 97 height 31
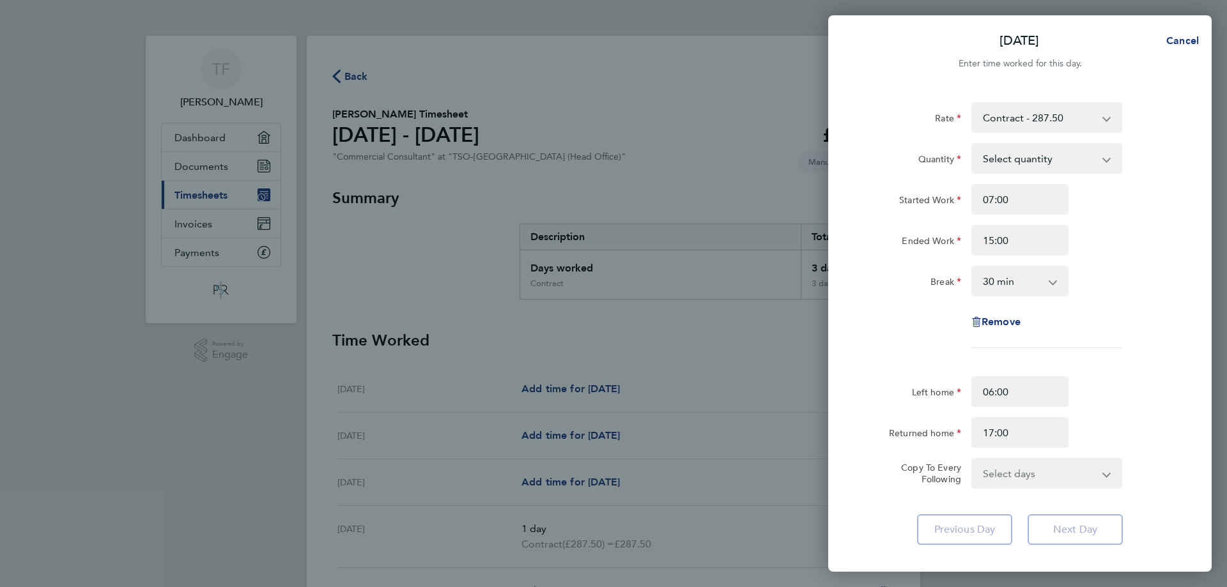
click at [1100, 419] on div "Returned home 17:00" at bounding box center [1020, 432] width 322 height 31
click at [1124, 417] on div "Left home 06:00 Returned home 17:00" at bounding box center [1020, 412] width 322 height 72
click at [1049, 231] on input "15:00" at bounding box center [1019, 240] width 97 height 31
click at [1122, 261] on div "Rate Contract - 287.50 Quantity Select quantity 0.5 1 Started Work 07:00 Ended …" at bounding box center [1020, 225] width 312 height 246
click at [991, 528] on app-form-button "Previous Day" at bounding box center [968, 529] width 103 height 31
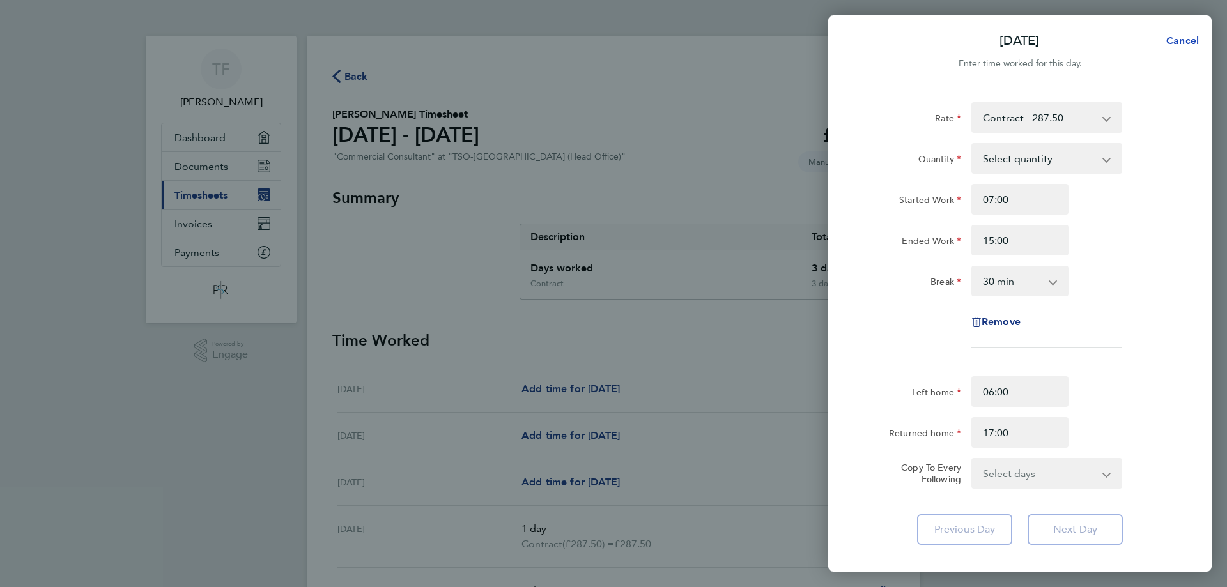
click at [1189, 43] on span "Cancel" at bounding box center [1180, 40] width 36 height 12
select select "60"
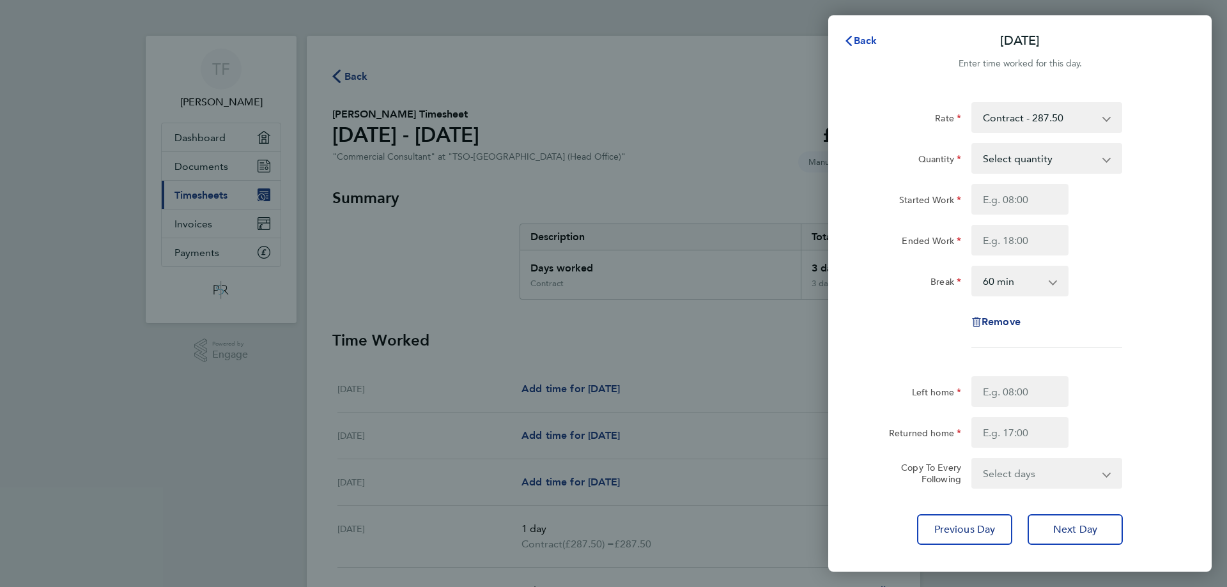
click at [868, 45] on span "Back" at bounding box center [865, 40] width 24 height 12
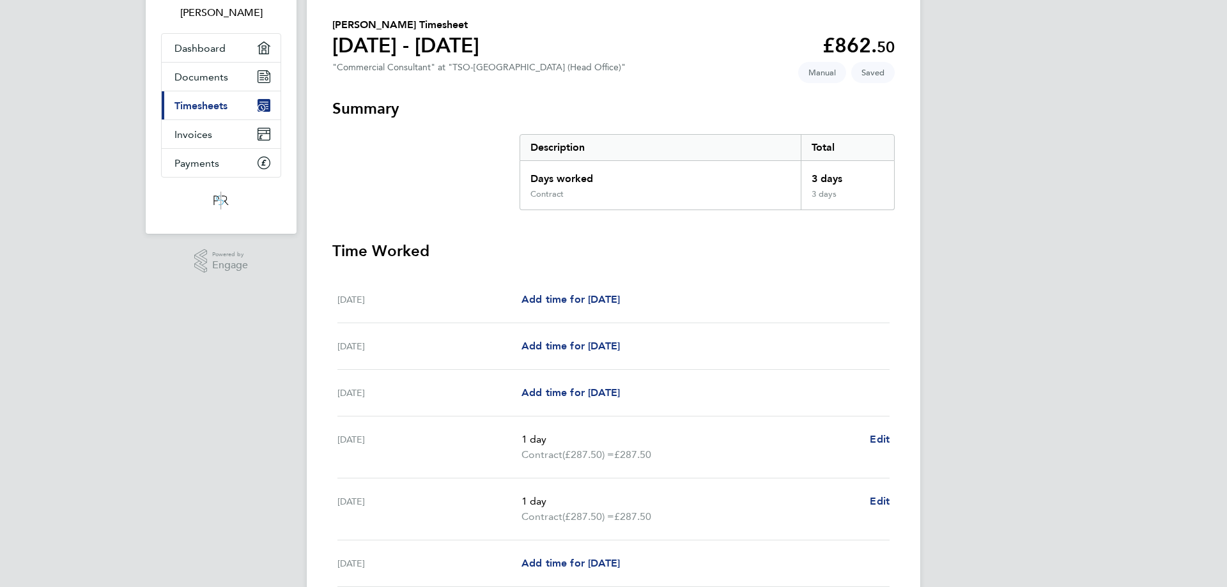
scroll to position [256, 0]
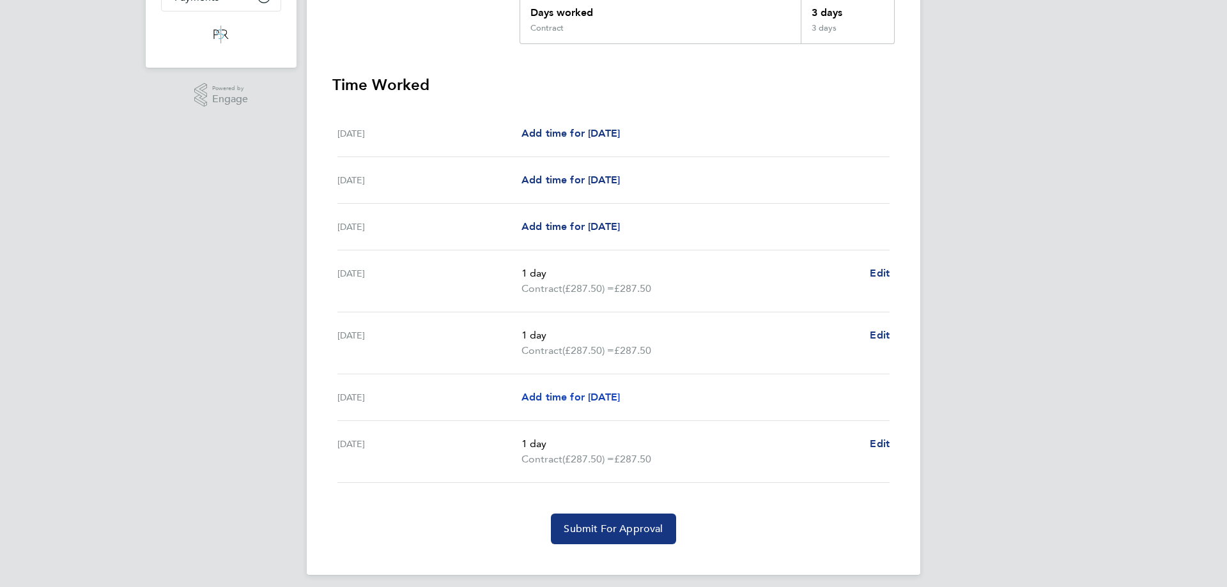
click at [576, 392] on span "Add time for [DATE]" at bounding box center [570, 397] width 98 height 12
select select "60"
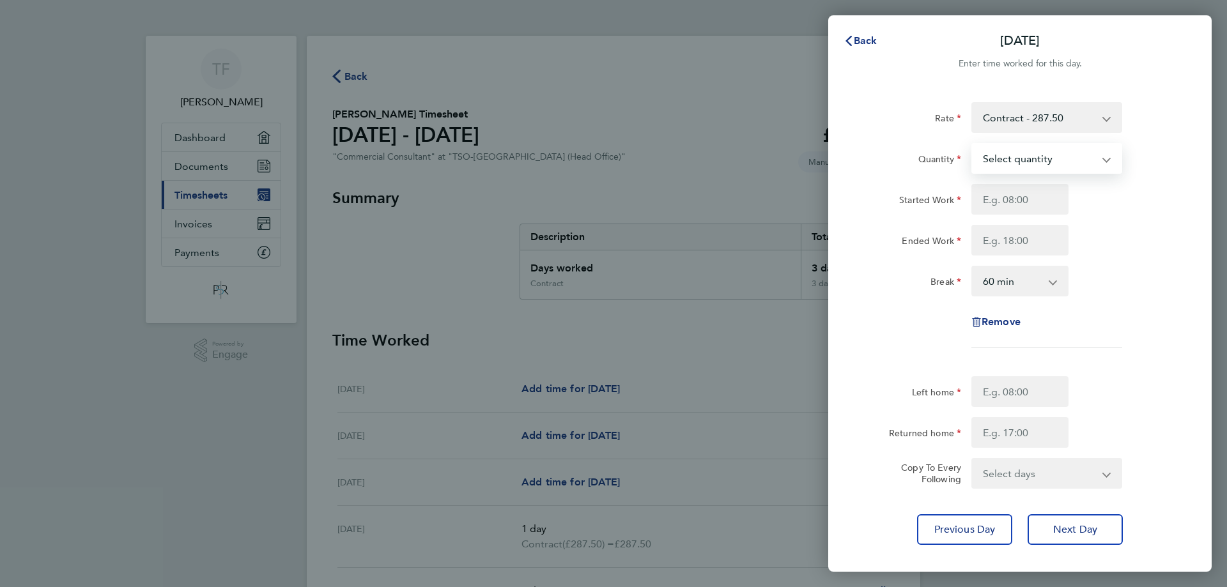
drag, startPoint x: 1096, startPoint y: 146, endPoint x: 1093, endPoint y: 156, distance: 10.1
click at [1096, 146] on select "Select quantity 0.5 1" at bounding box center [1038, 158] width 133 height 28
select select "1"
click at [972, 144] on select "Select quantity 0.5 1" at bounding box center [1038, 158] width 133 height 28
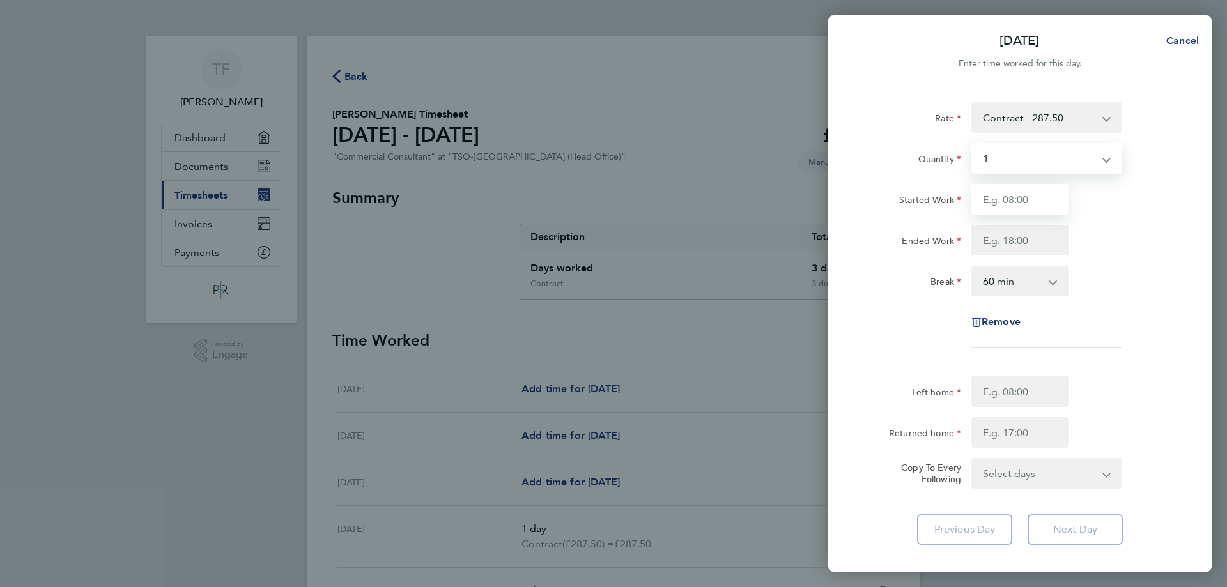
click at [1027, 205] on input "Started Work" at bounding box center [1019, 199] width 97 height 31
type input "07:00"
click at [1009, 236] on input "Ended Work" at bounding box center [1019, 240] width 97 height 31
click at [1118, 264] on div "Rate Contract - 287.50 Quantity Select quantity 0.5 1 Started Work 07:00 Ended …" at bounding box center [1020, 225] width 312 height 246
click at [1131, 307] on div "Remove" at bounding box center [1020, 322] width 322 height 31
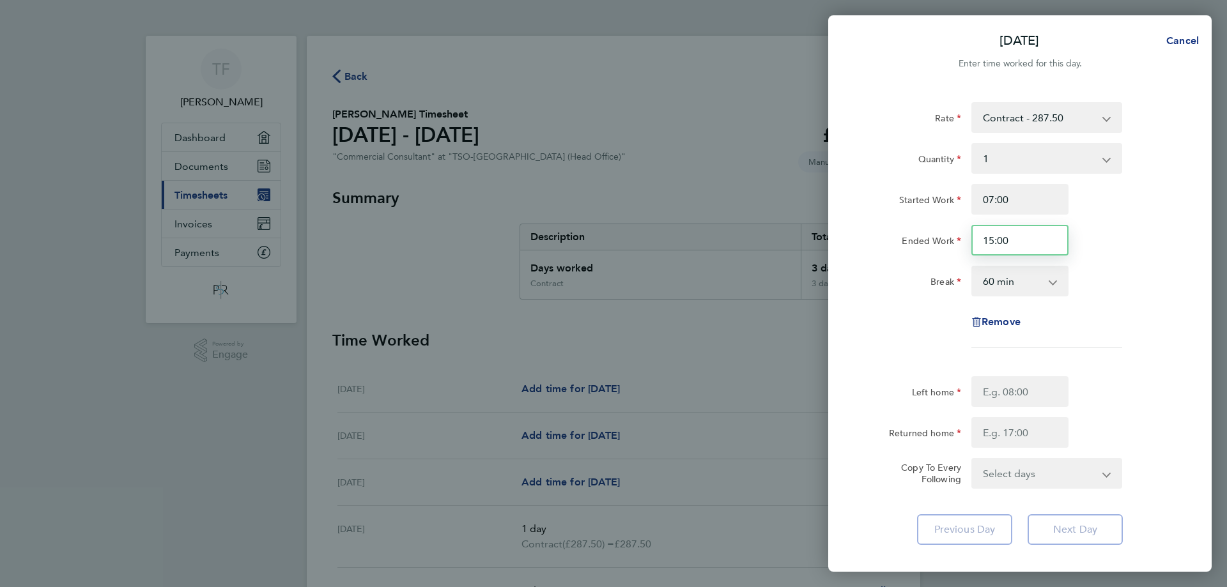
drag, startPoint x: 1019, startPoint y: 234, endPoint x: 927, endPoint y: 232, distance: 92.0
click at [927, 232] on div "Ended Work 15:00" at bounding box center [1020, 240] width 322 height 31
type input "15:00"
click at [1204, 353] on div "Rate Contract - 287.50 Quantity Select quantity 0.5 1 Started Work 07:00 Ended …" at bounding box center [1019, 323] width 383 height 473
click at [1119, 294] on div "Break 0 min 15 min 30 min 45 min 60 min 75 min 90 min" at bounding box center [1020, 281] width 322 height 31
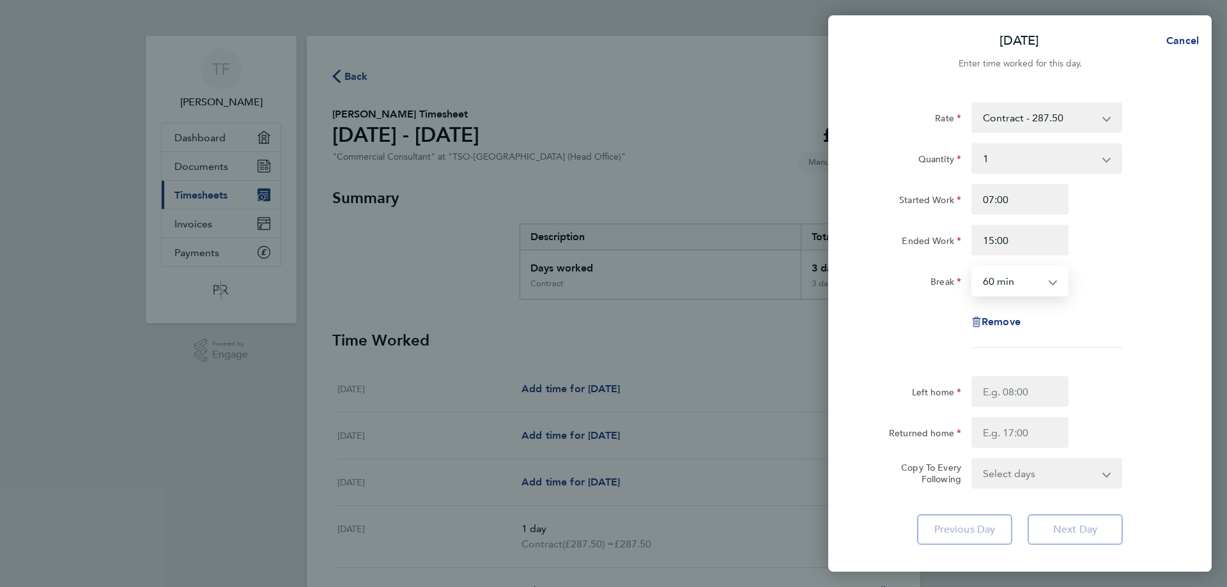
click at [1013, 284] on select "0 min 15 min 30 min 45 min 60 min 75 min 90 min" at bounding box center [1011, 281] width 79 height 28
select select "30"
click at [972, 267] on select "0 min 15 min 30 min 45 min 60 min 75 min 90 min" at bounding box center [1011, 281] width 79 height 28
click at [1121, 392] on div "Left home" at bounding box center [1020, 391] width 322 height 31
click at [1025, 188] on input "07:00" at bounding box center [1019, 199] width 97 height 31
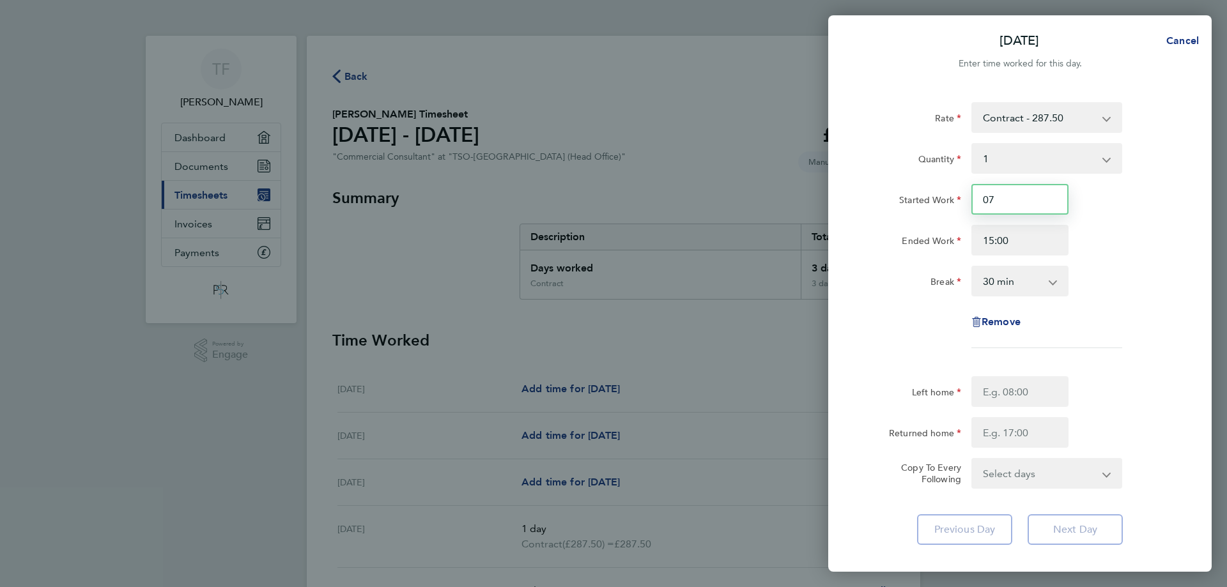
type input "0"
type input "07:00"
click at [1182, 301] on div "Rate Contract - 287.50 Quantity Select quantity 0.5 1 Started Work 07:00 Ended …" at bounding box center [1019, 323] width 383 height 473
click at [1032, 400] on input "Left home" at bounding box center [1019, 391] width 97 height 31
type input "06:00"
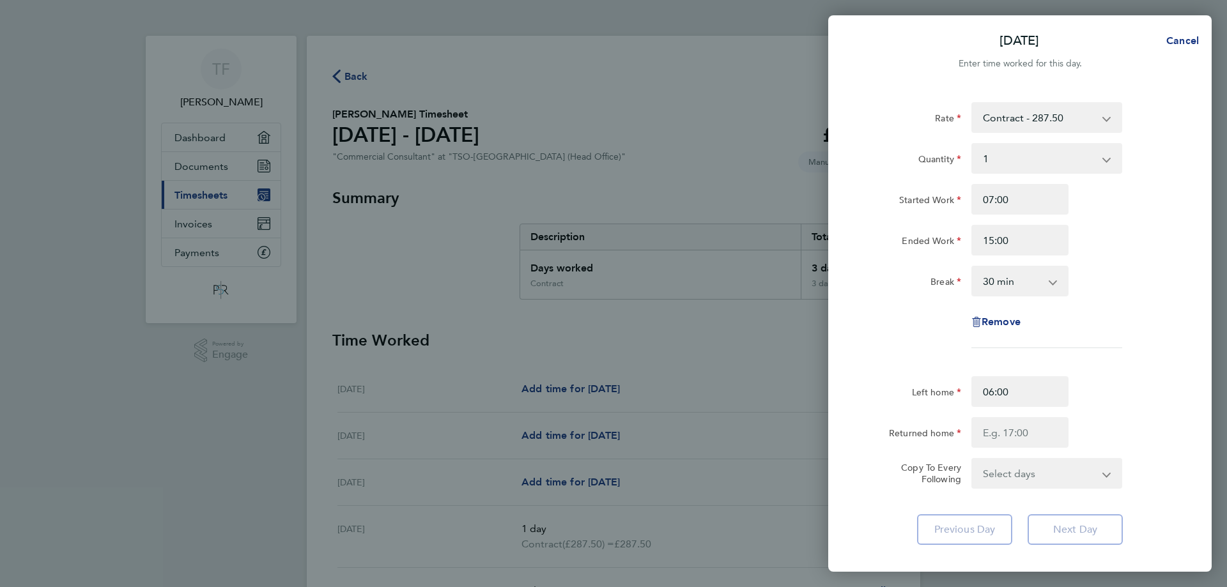
click at [1140, 434] on div "Returned home" at bounding box center [1020, 432] width 322 height 31
click at [1020, 429] on input "Returned home" at bounding box center [1019, 432] width 97 height 31
type input "17:00"
click at [1127, 420] on div "Returned home 17:00" at bounding box center [1020, 432] width 322 height 31
click at [1081, 469] on select "Select days [DATE]" at bounding box center [1039, 473] width 134 height 28
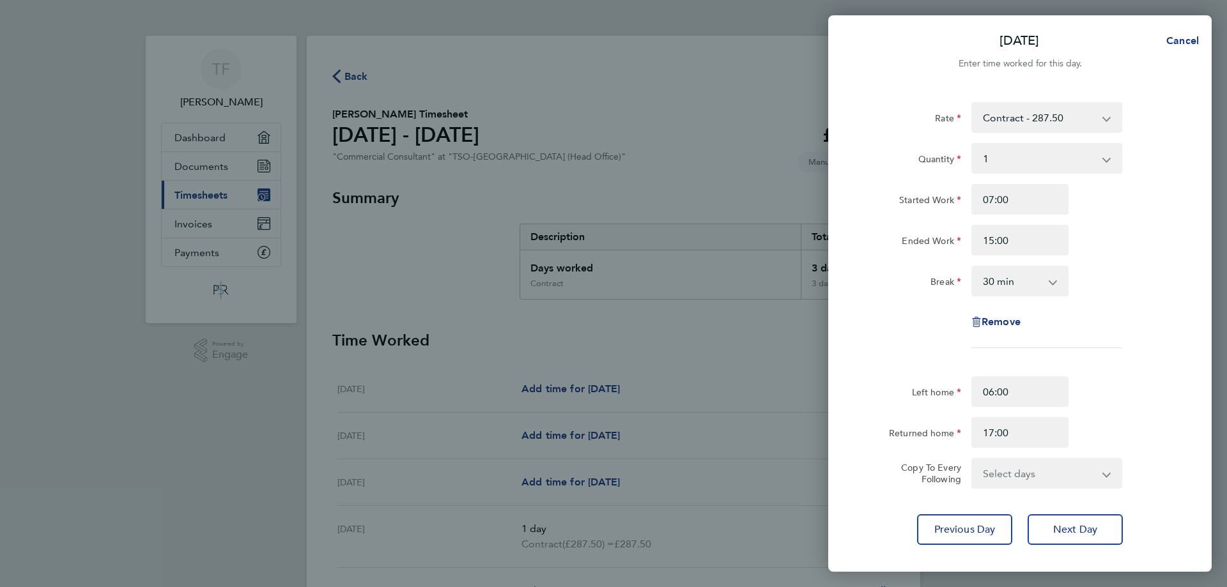
click at [1146, 420] on div "Returned home 17:00" at bounding box center [1020, 432] width 322 height 31
click at [1085, 533] on span "Next Day" at bounding box center [1075, 529] width 44 height 13
type input "07:59"
type input "17:01"
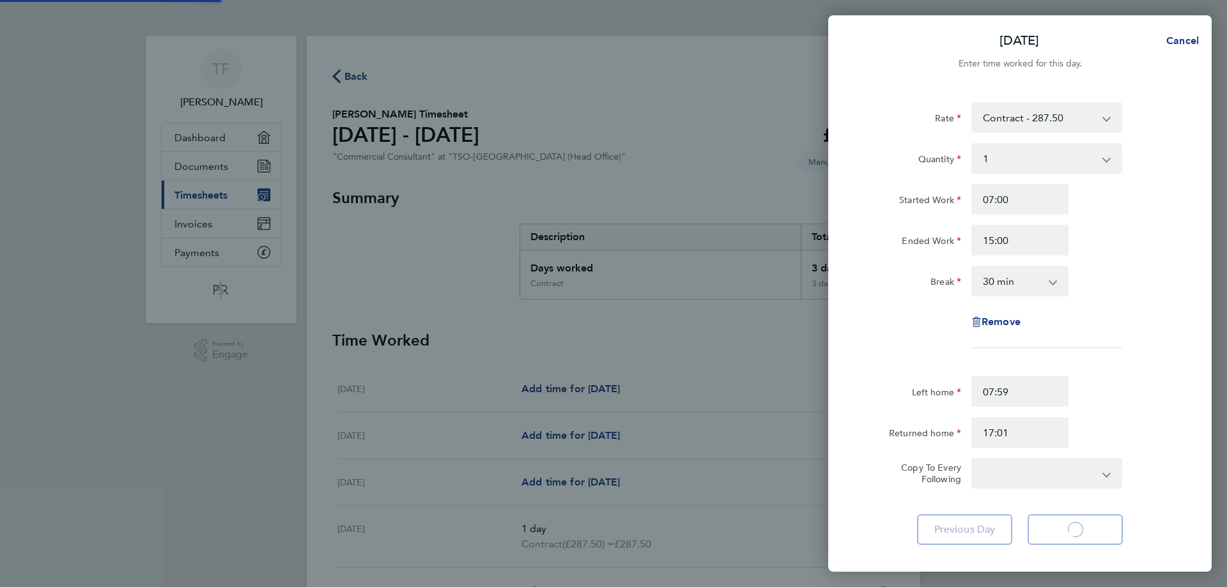
select select "1"
select select "30"
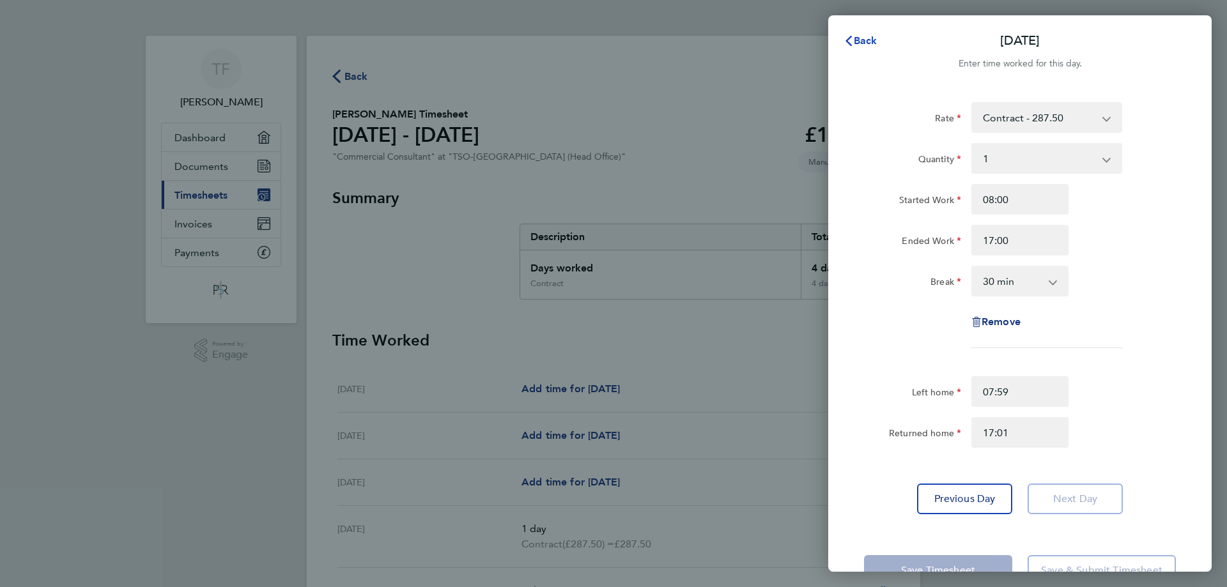
click at [863, 45] on span "Back" at bounding box center [865, 40] width 24 height 12
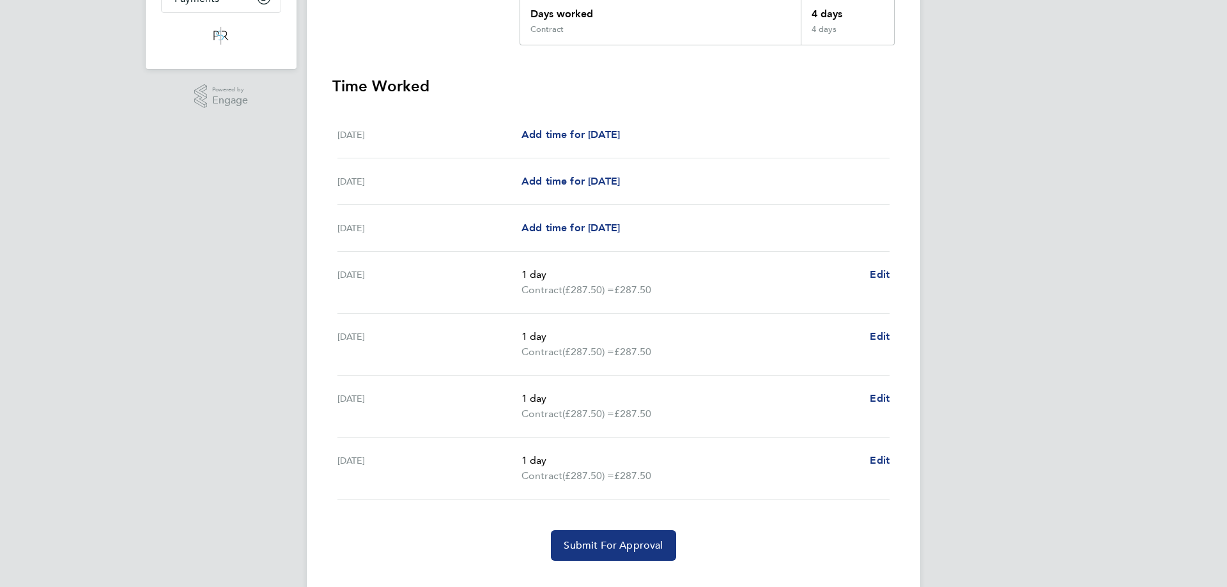
scroll to position [279, 0]
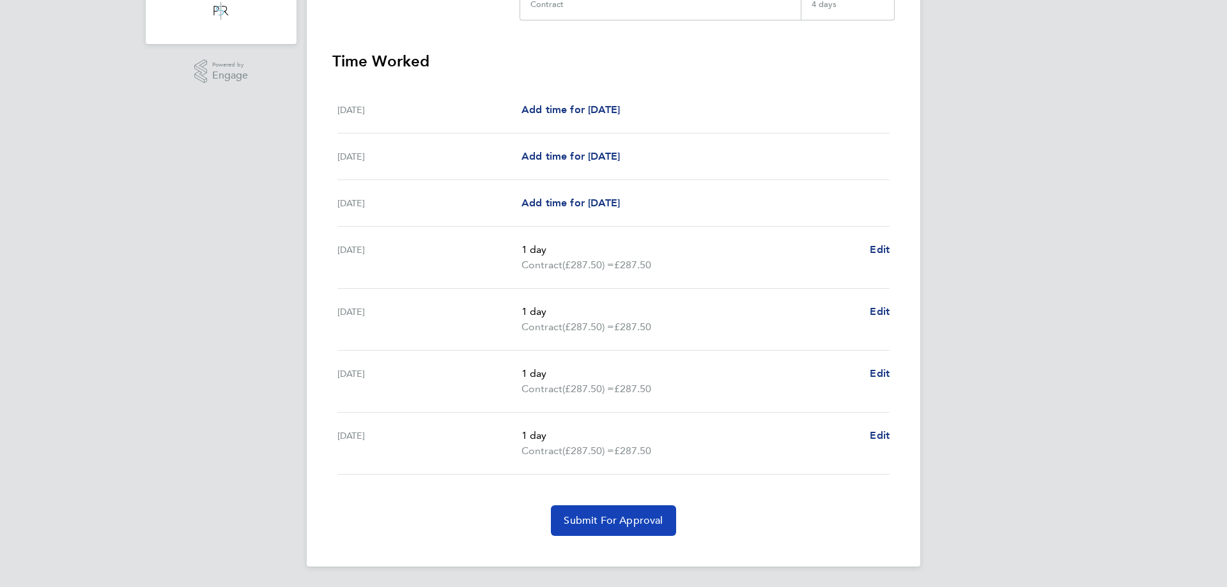
click at [646, 519] on span "Submit For Approval" at bounding box center [612, 520] width 99 height 13
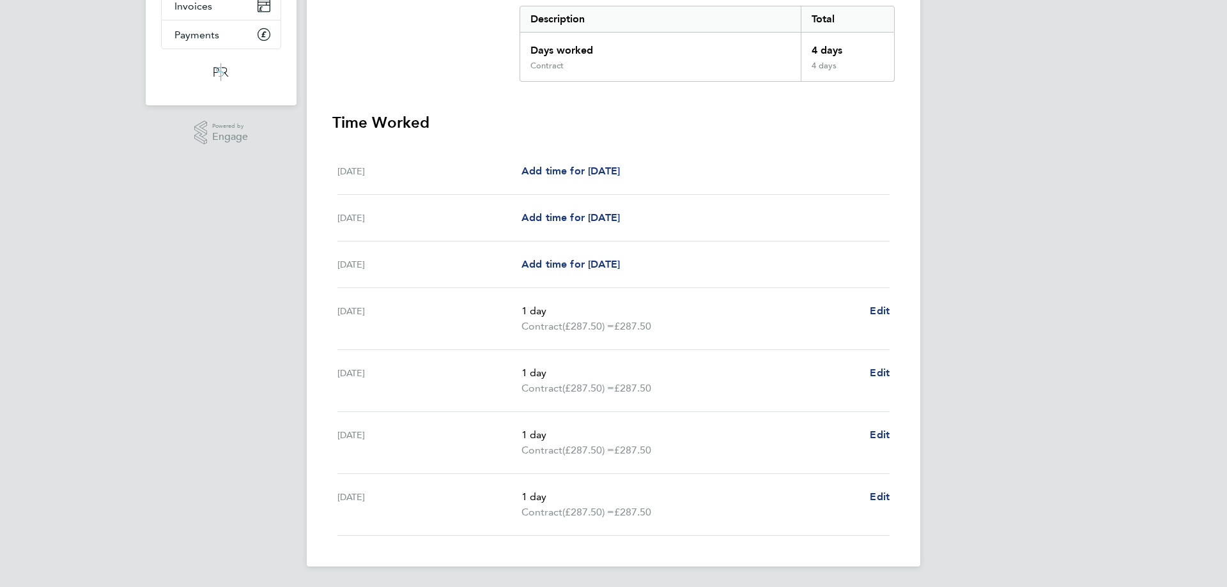
scroll to position [26, 0]
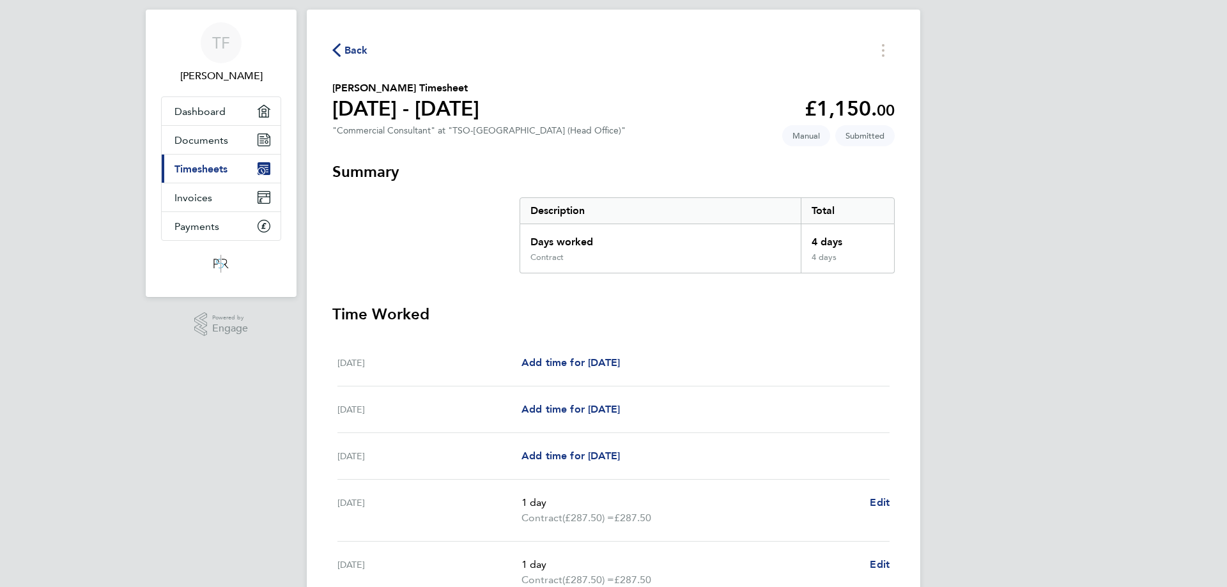
click at [202, 171] on span "Timesheets" at bounding box center [200, 169] width 53 height 12
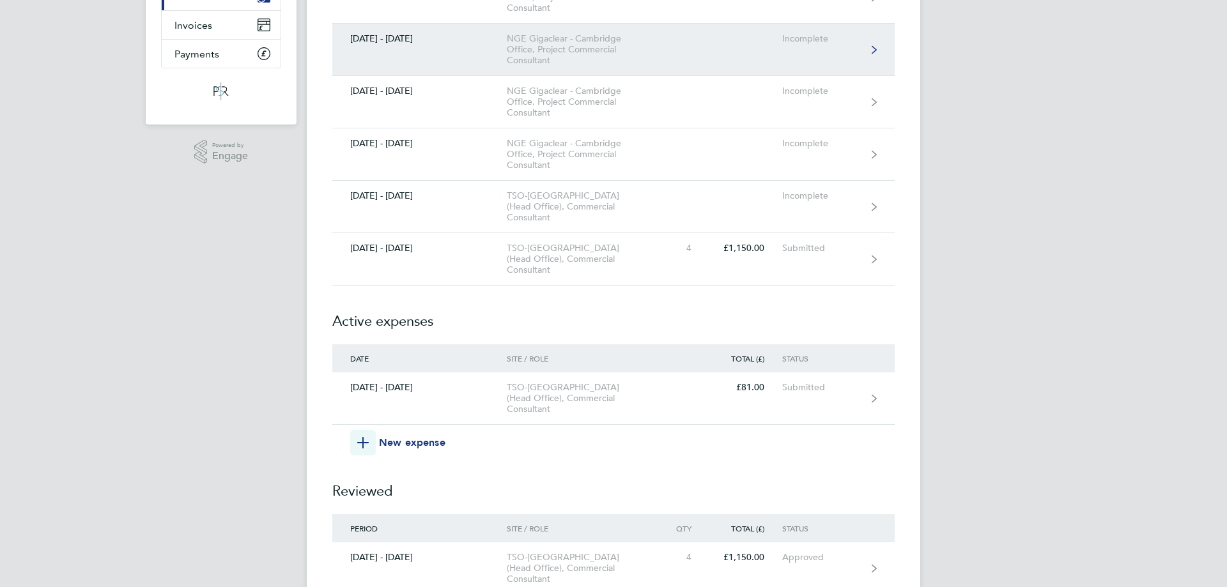
scroll to position [256, 0]
